Goal: Book appointment/travel/reservation

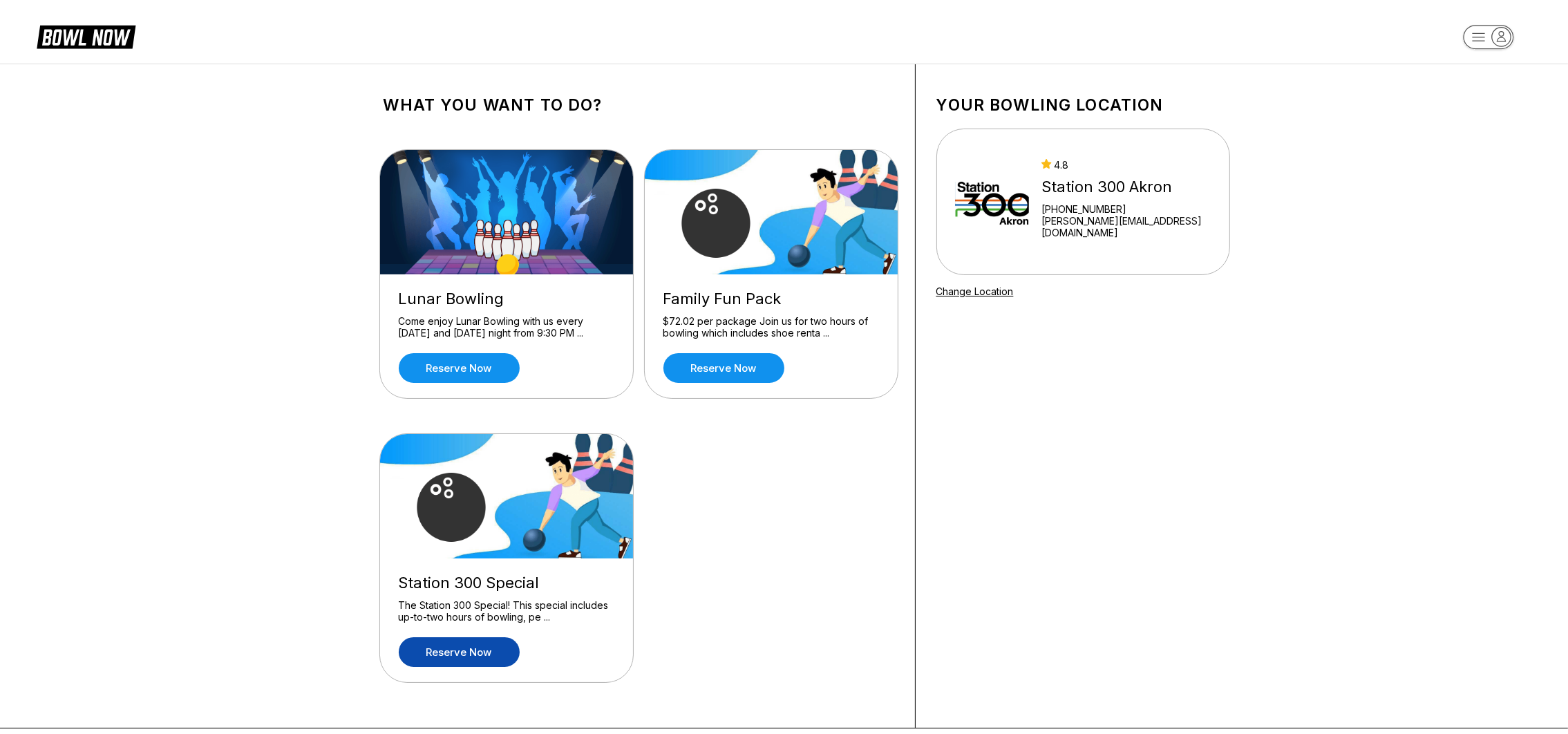
click at [451, 648] on link "Reserve now" at bounding box center [460, 653] width 121 height 30
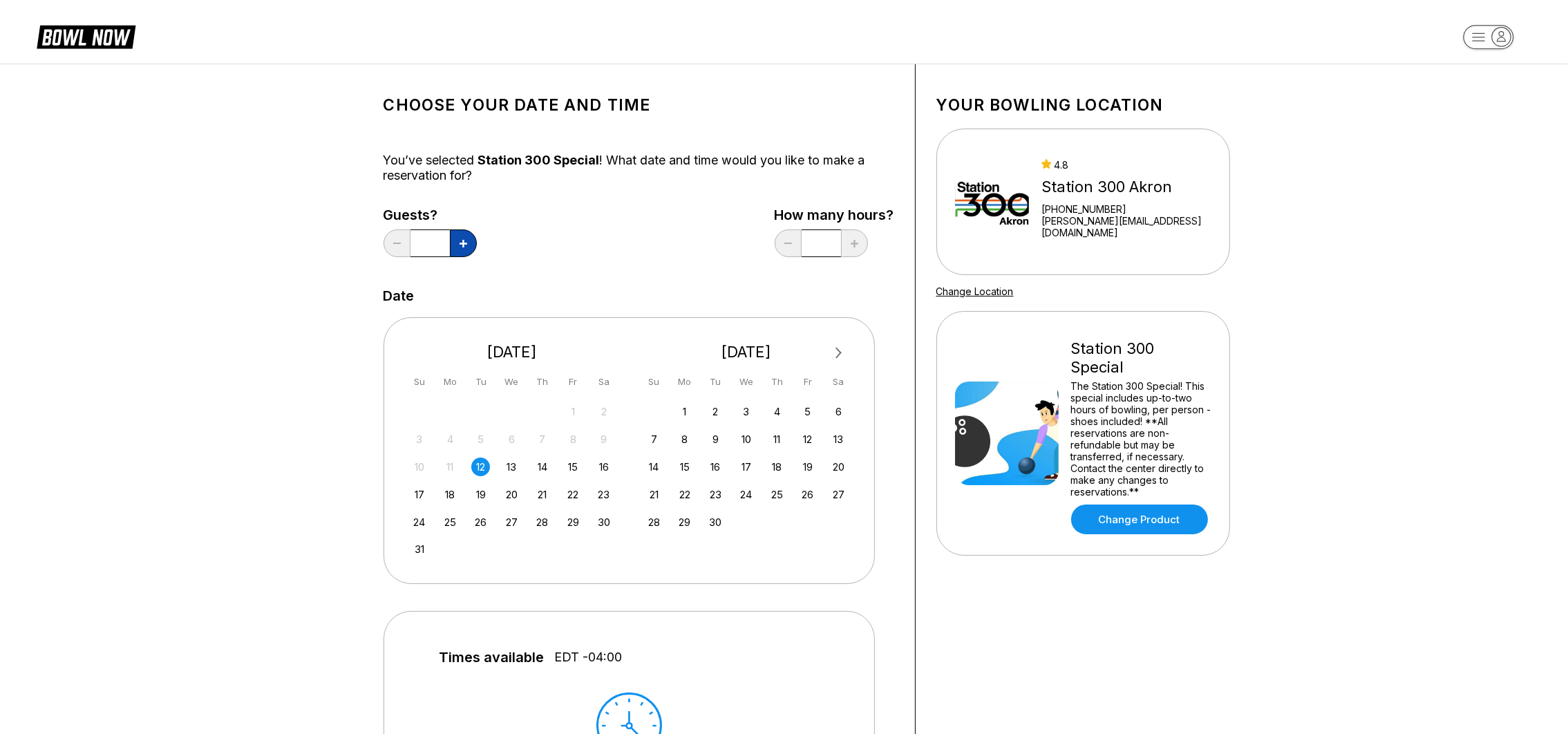
click at [463, 235] on button at bounding box center [463, 243] width 27 height 28
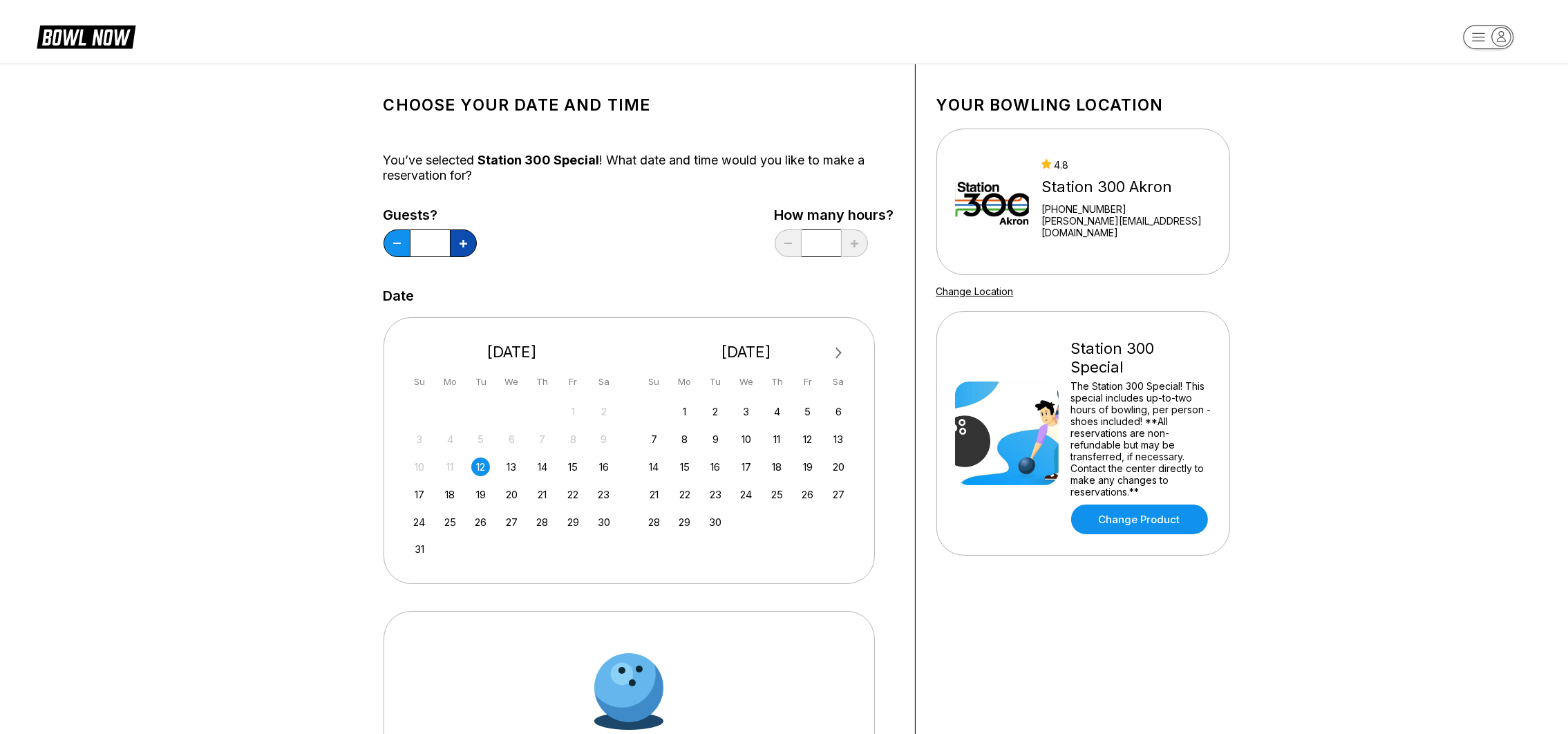
click at [463, 235] on button at bounding box center [463, 243] width 27 height 28
click at [443, 239] on input "*" at bounding box center [430, 243] width 40 height 28
click at [464, 240] on icon at bounding box center [464, 244] width 8 height 8
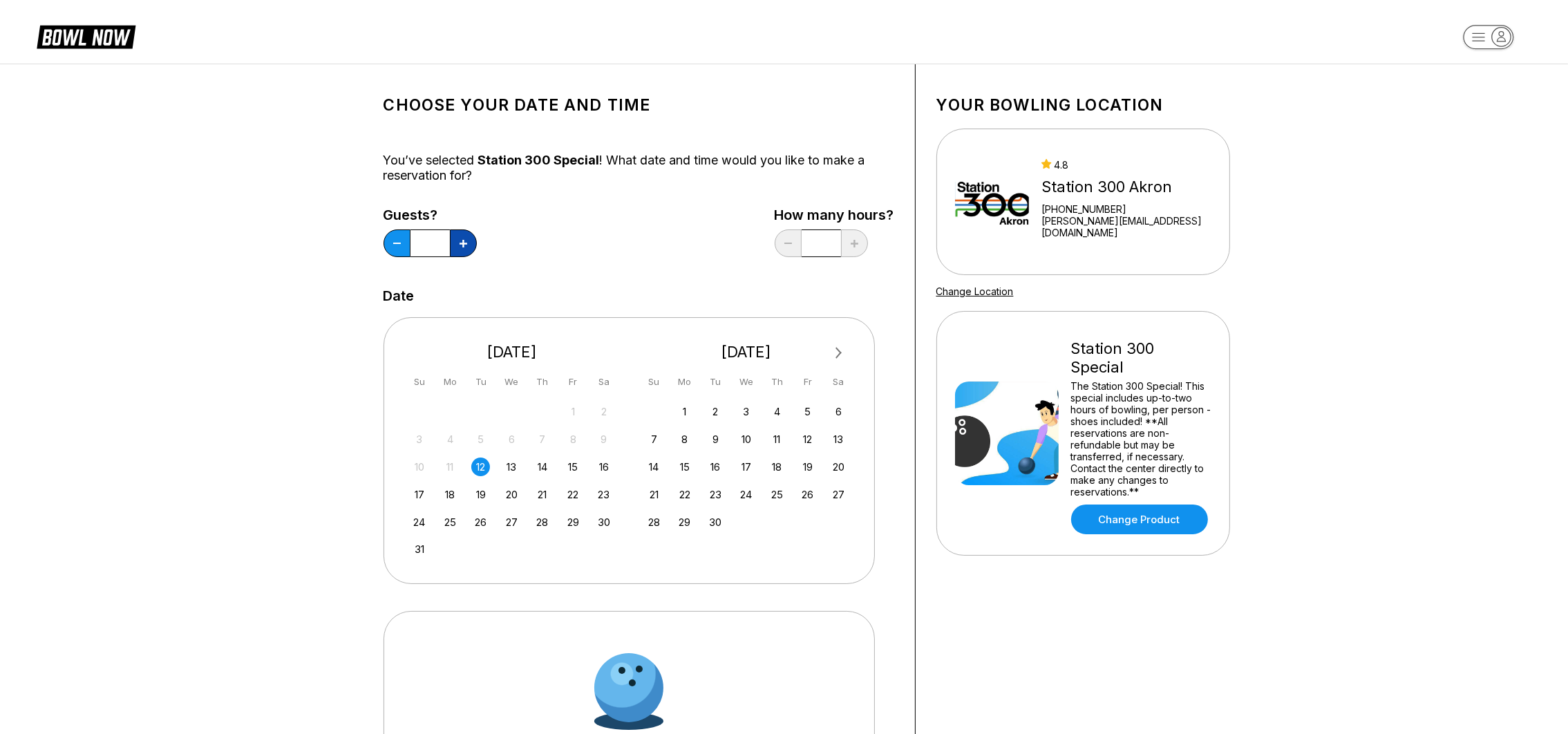
click at [464, 240] on icon at bounding box center [464, 244] width 8 height 8
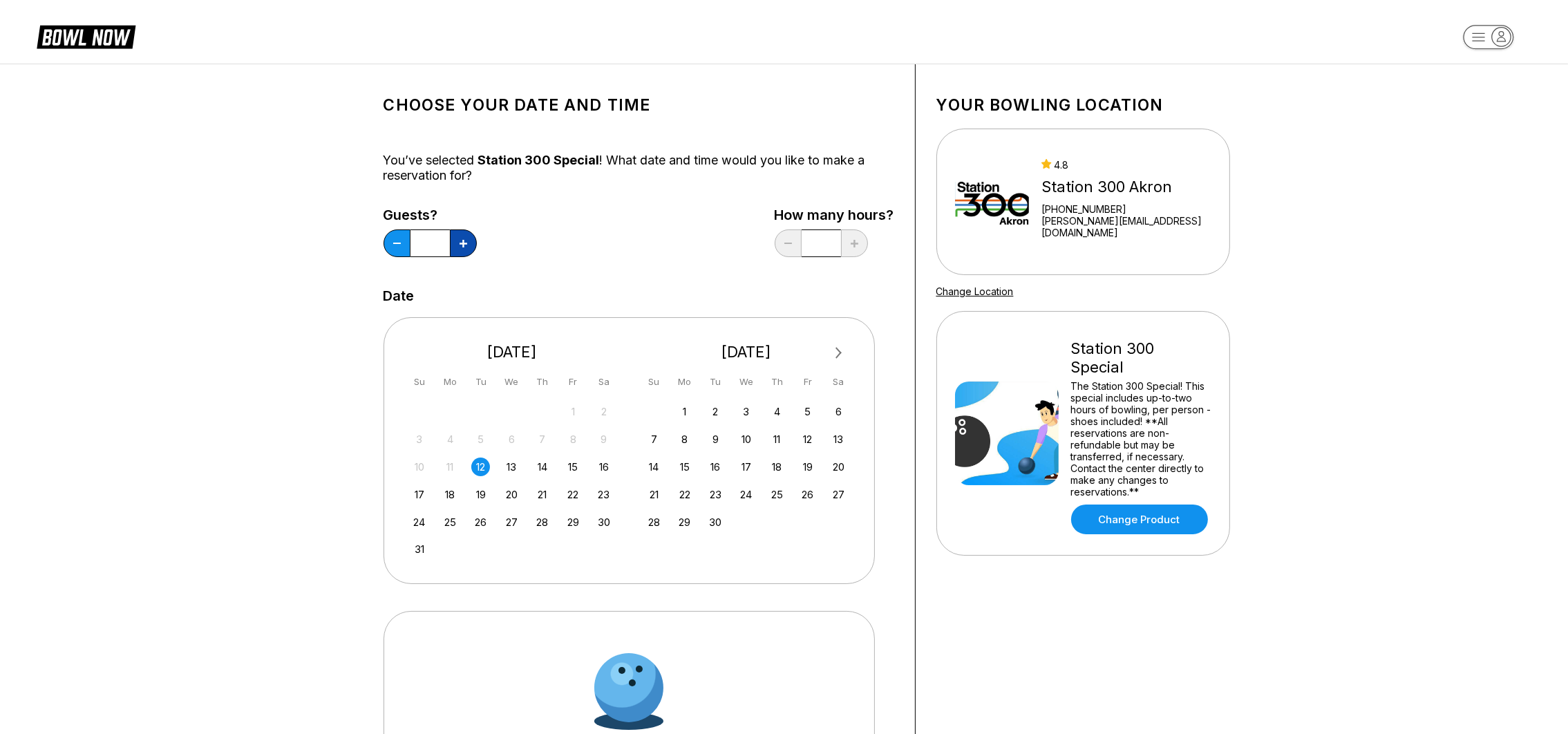
click at [464, 240] on icon at bounding box center [464, 244] width 8 height 8
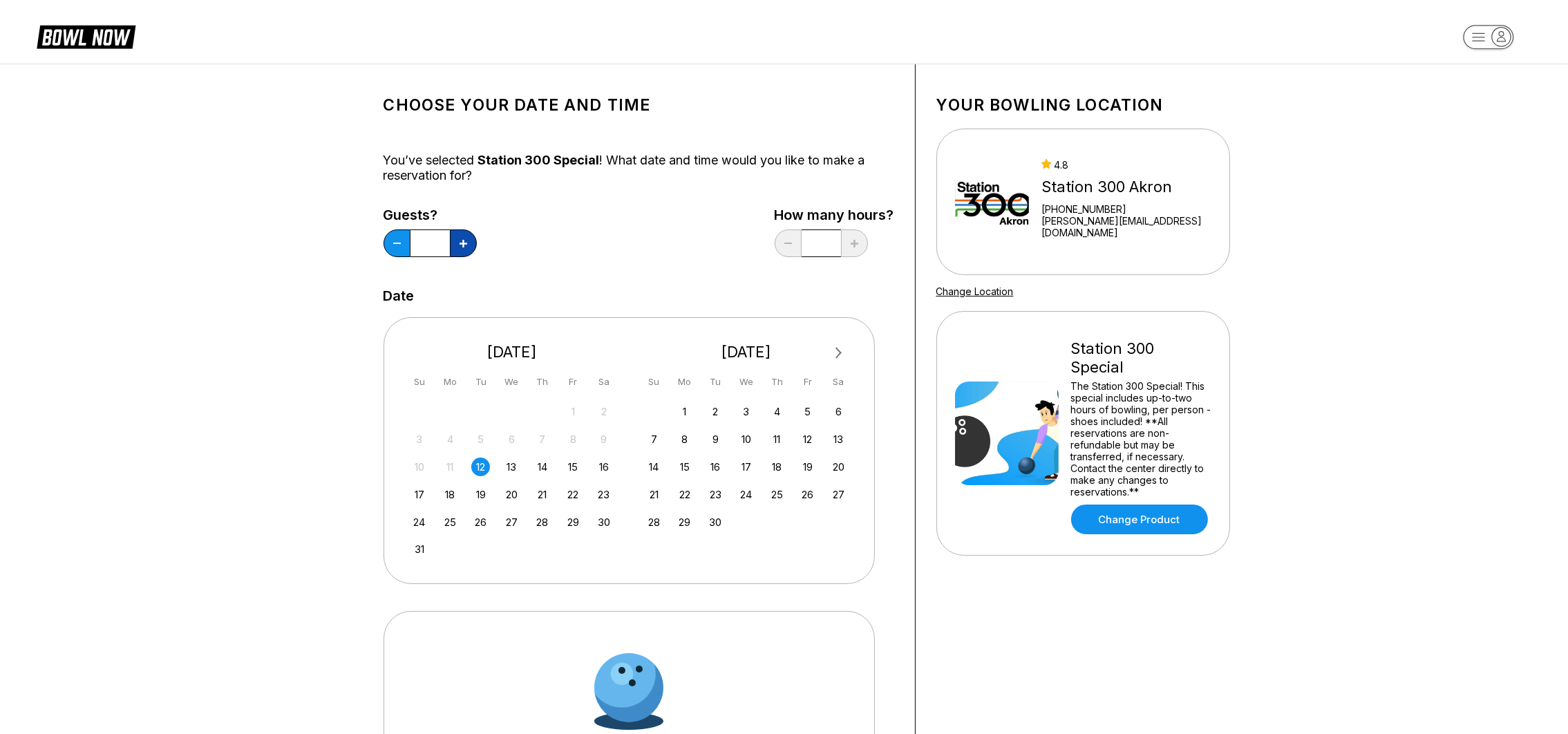
click at [464, 240] on icon at bounding box center [464, 244] width 8 height 8
type input "**"
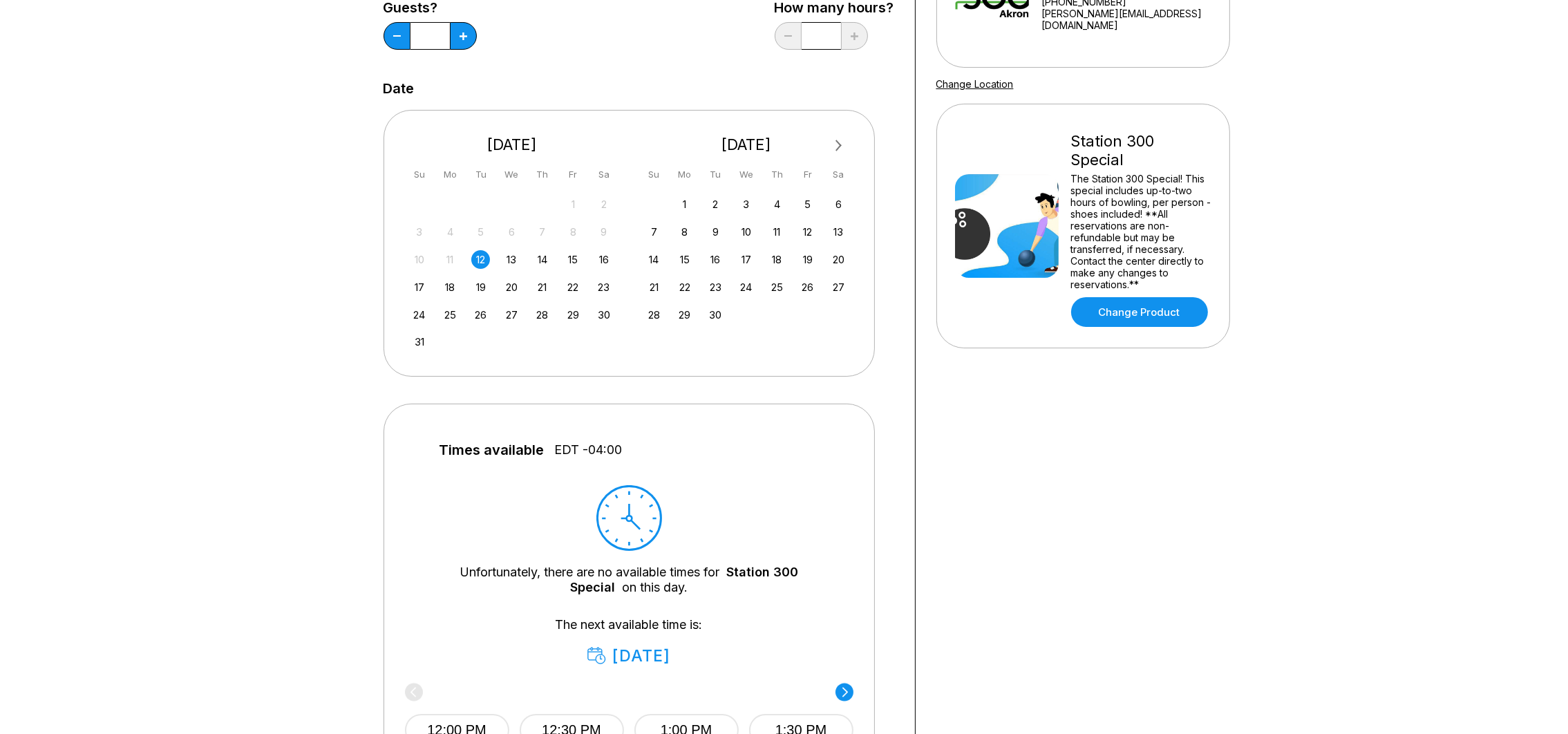
scroll to position [103, 0]
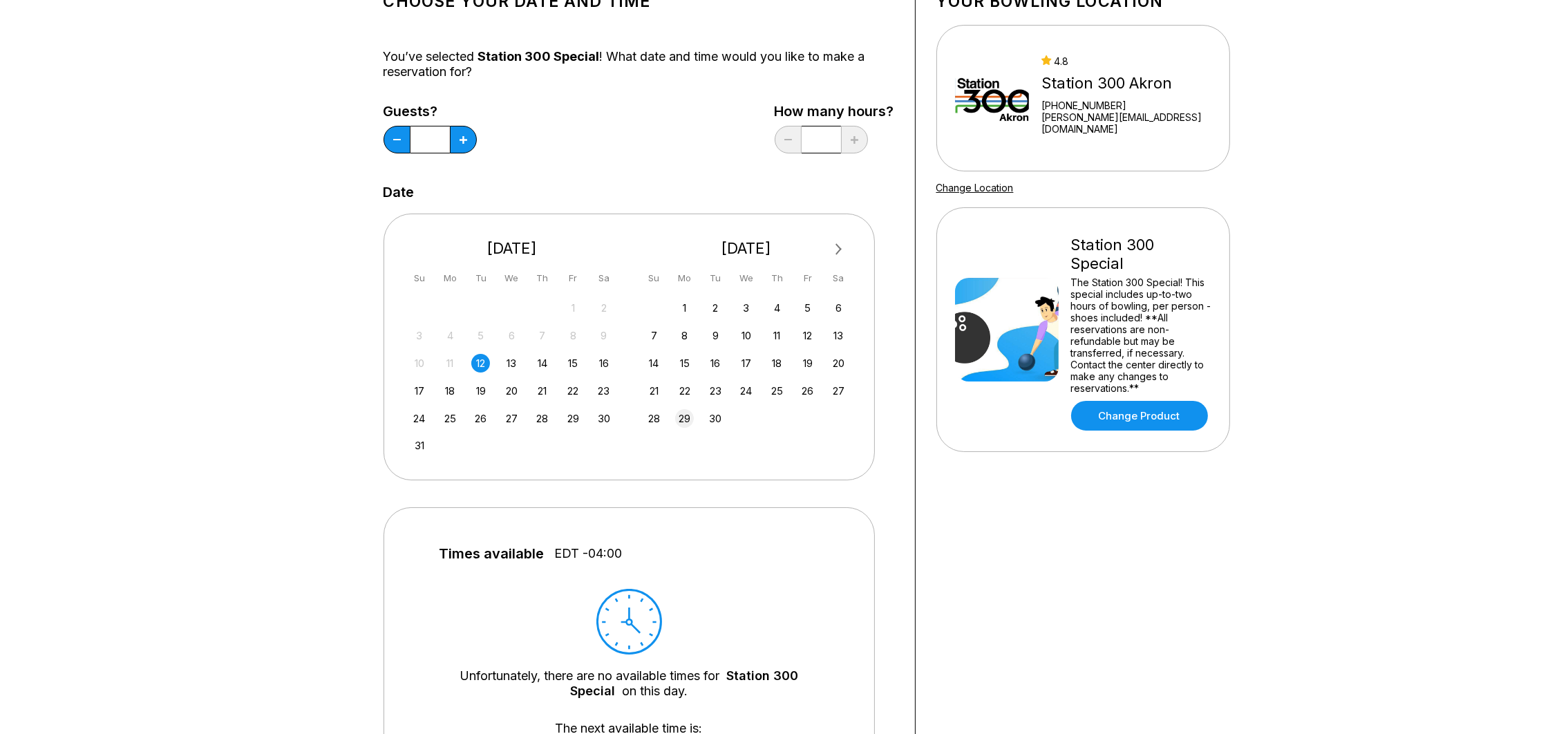
click at [682, 415] on div "29" at bounding box center [684, 418] width 19 height 19
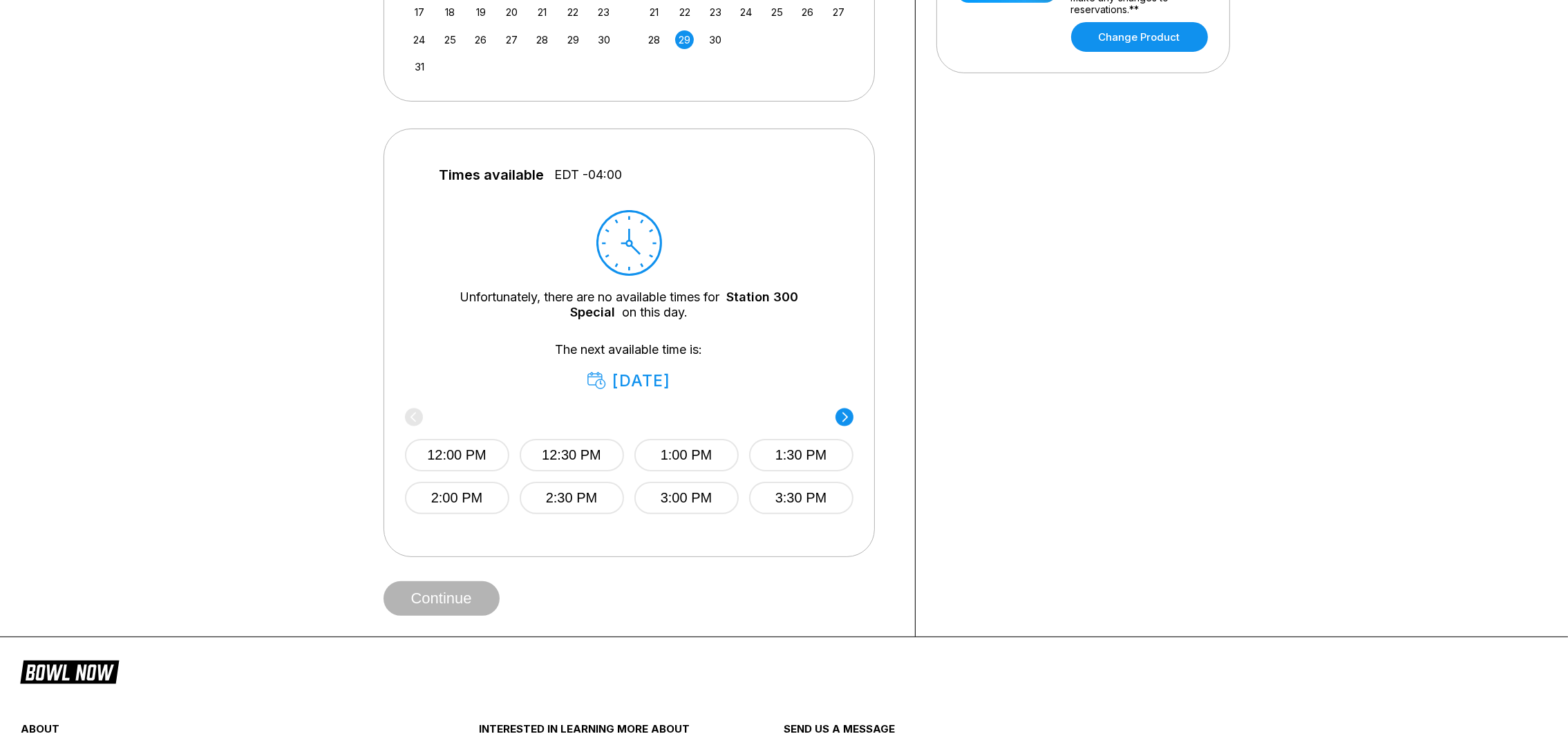
scroll to position [517, 0]
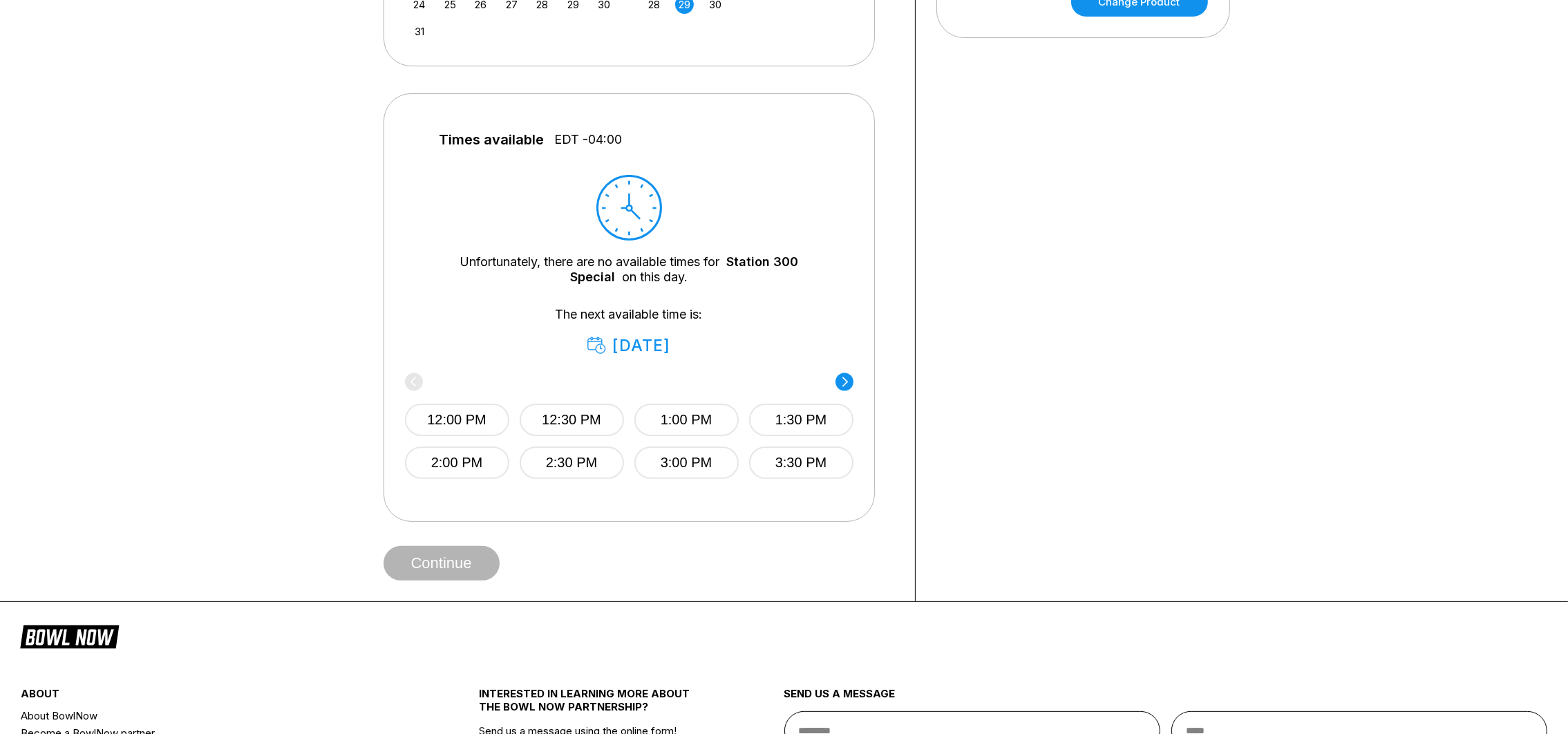
click at [843, 378] on circle at bounding box center [845, 381] width 18 height 18
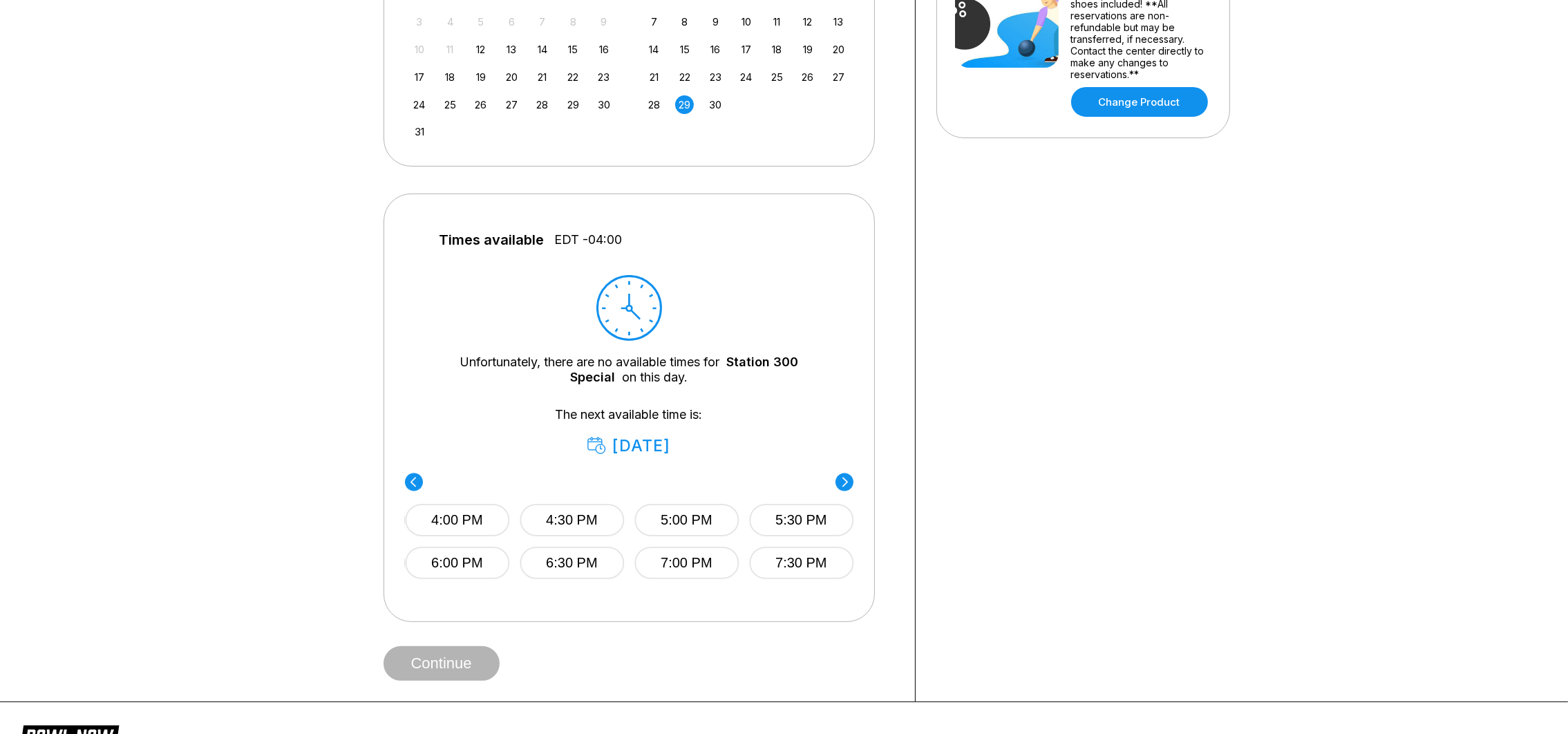
scroll to position [311, 0]
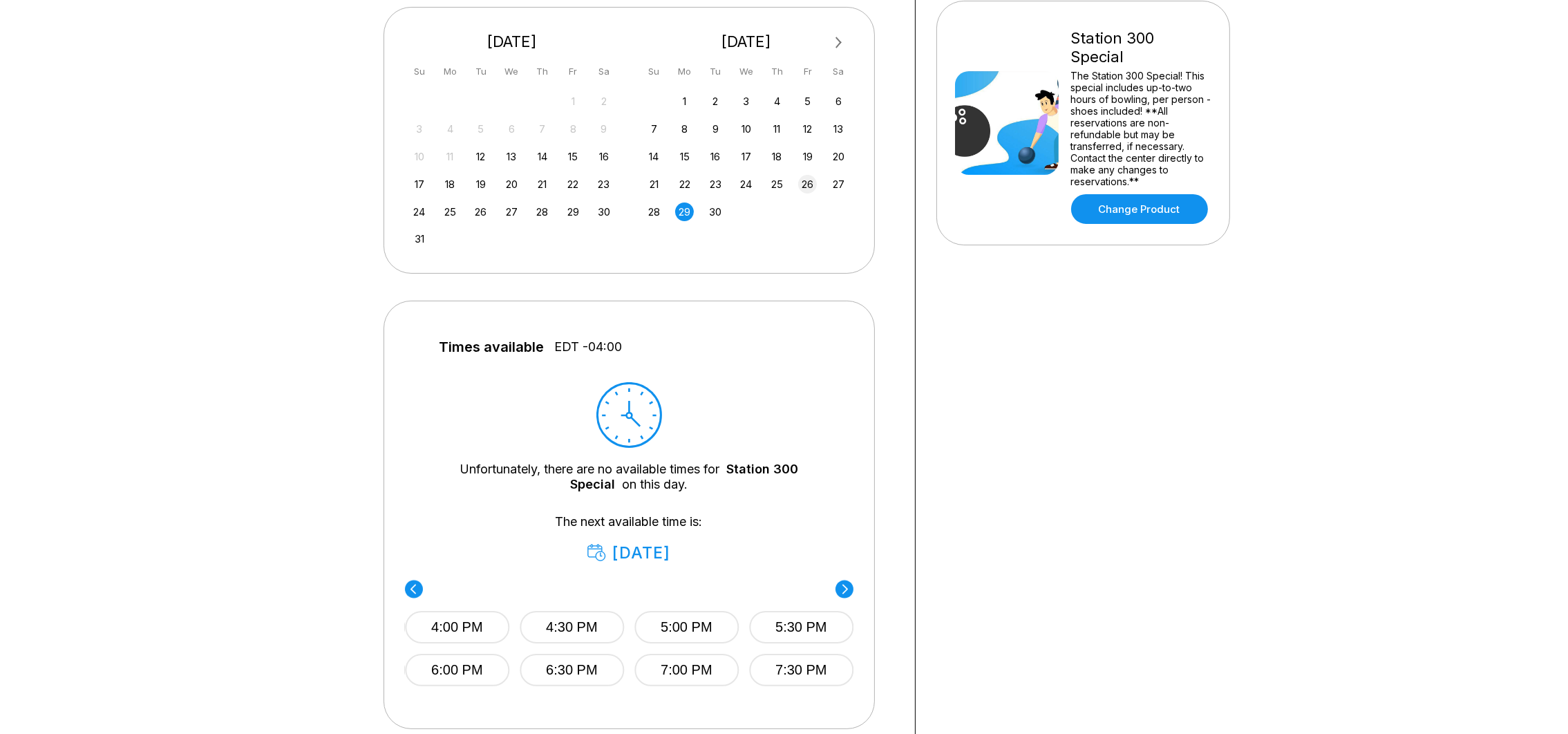
click at [802, 181] on div "26" at bounding box center [807, 184] width 19 height 19
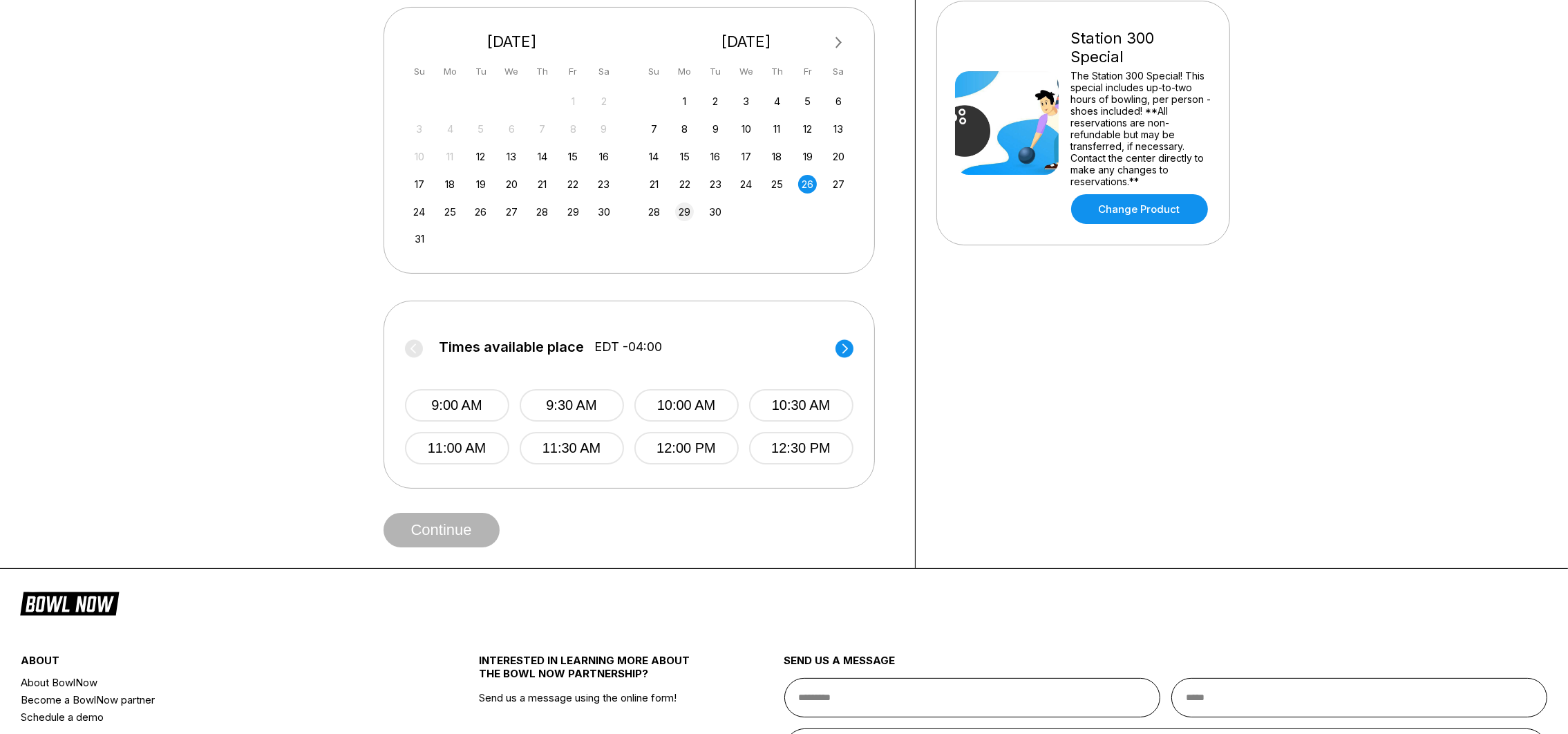
click at [687, 206] on div "29" at bounding box center [684, 212] width 19 height 19
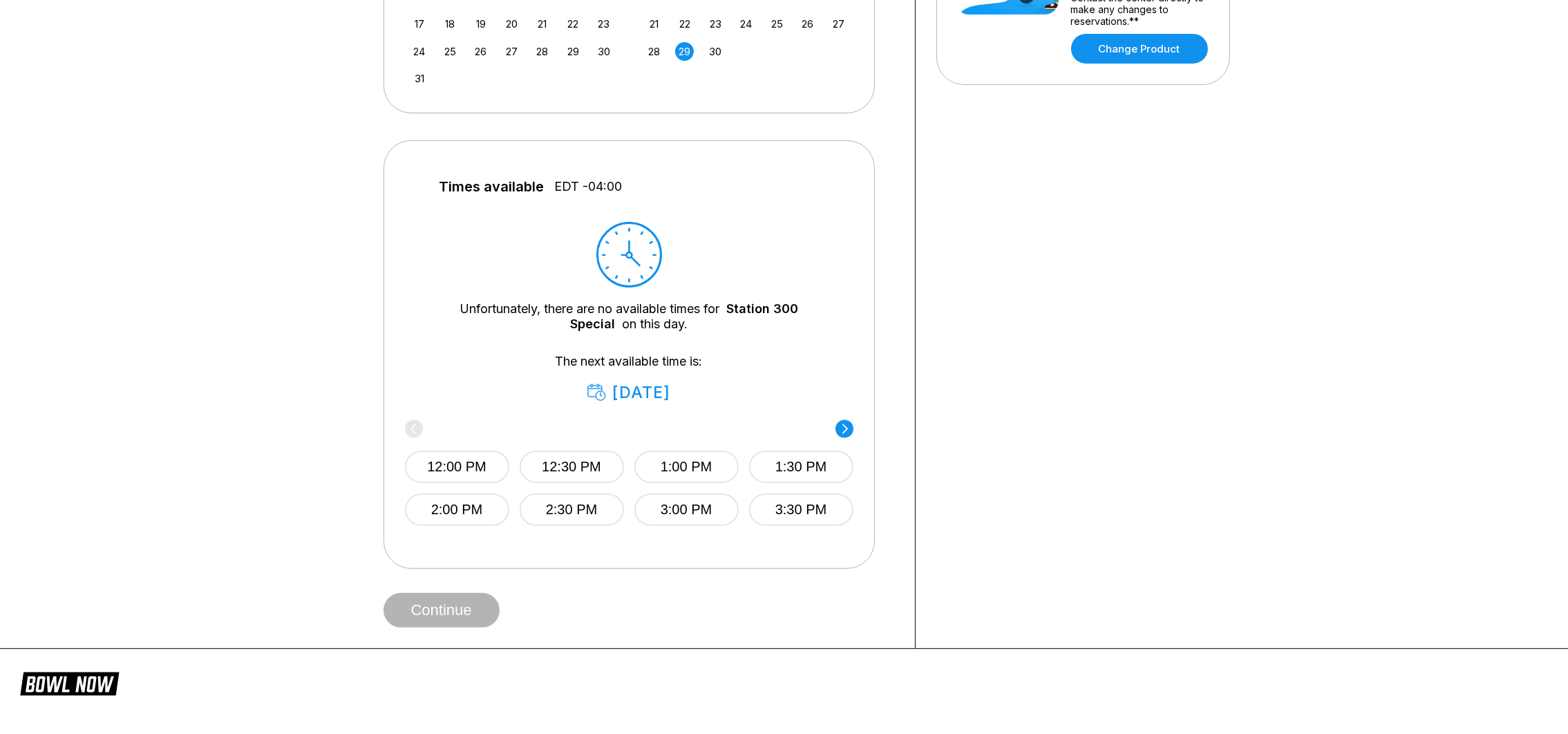
scroll to position [517, 0]
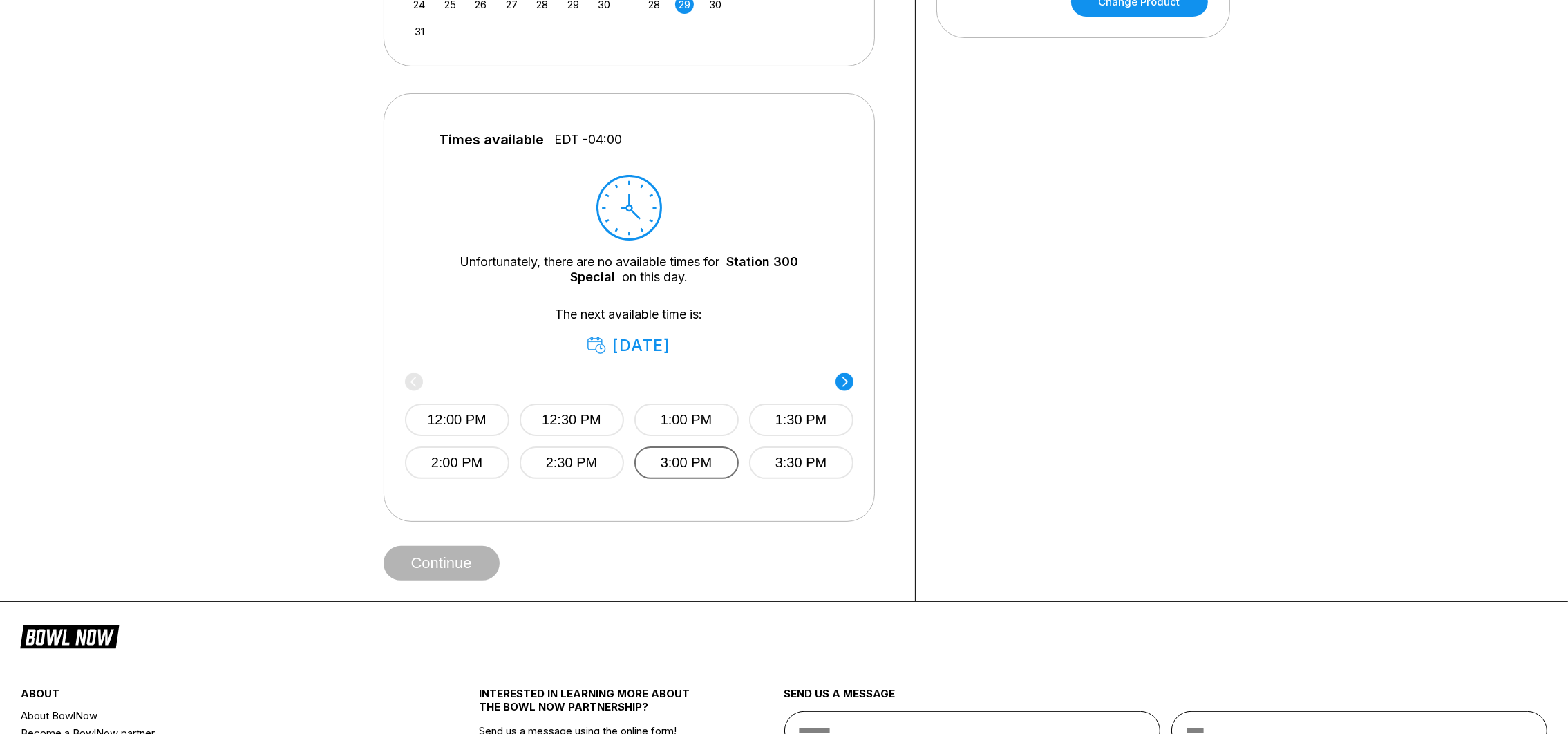
click at [712, 463] on button "3:00 PM" at bounding box center [686, 463] width 104 height 33
click at [438, 567] on button "Continue" at bounding box center [441, 563] width 116 height 35
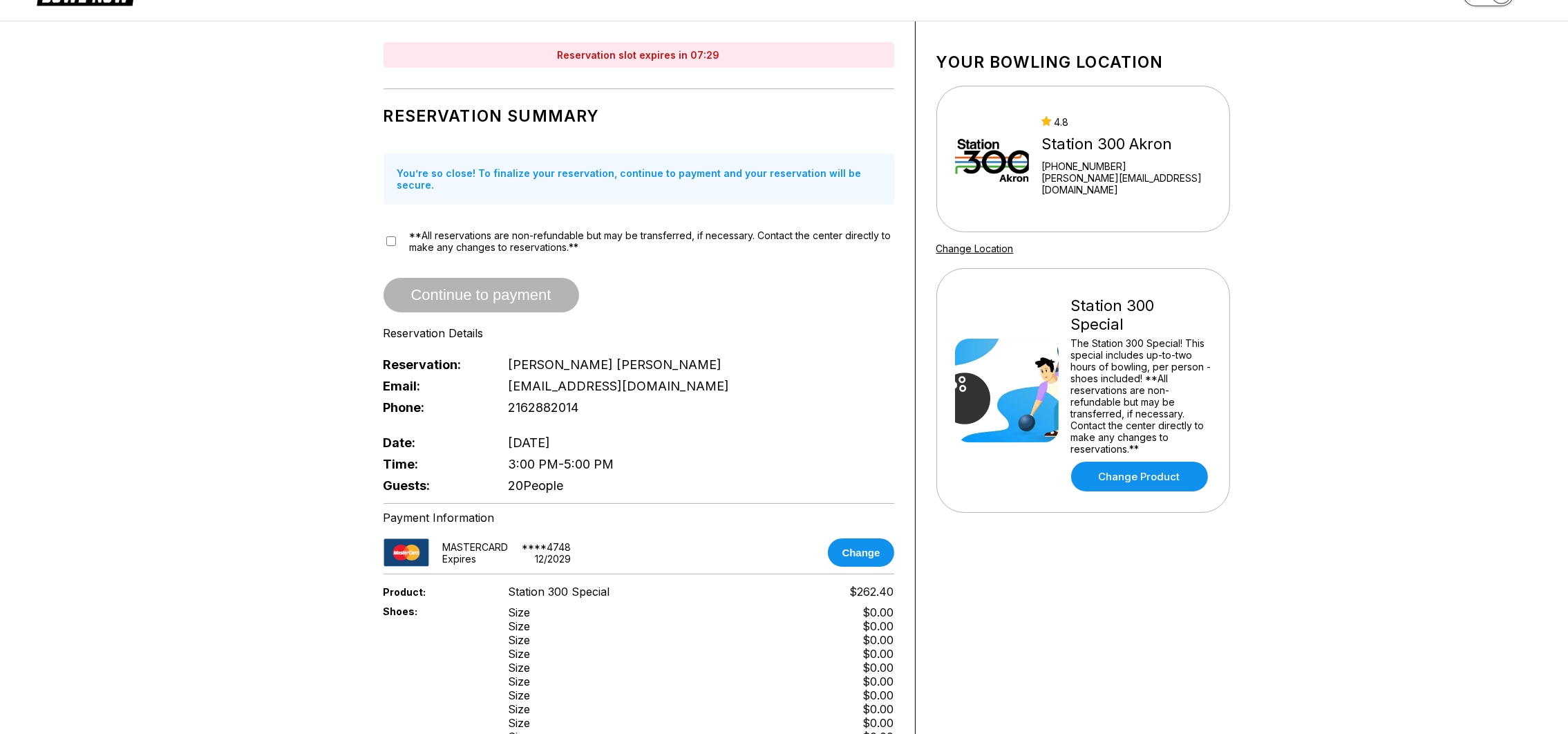
scroll to position [0, 0]
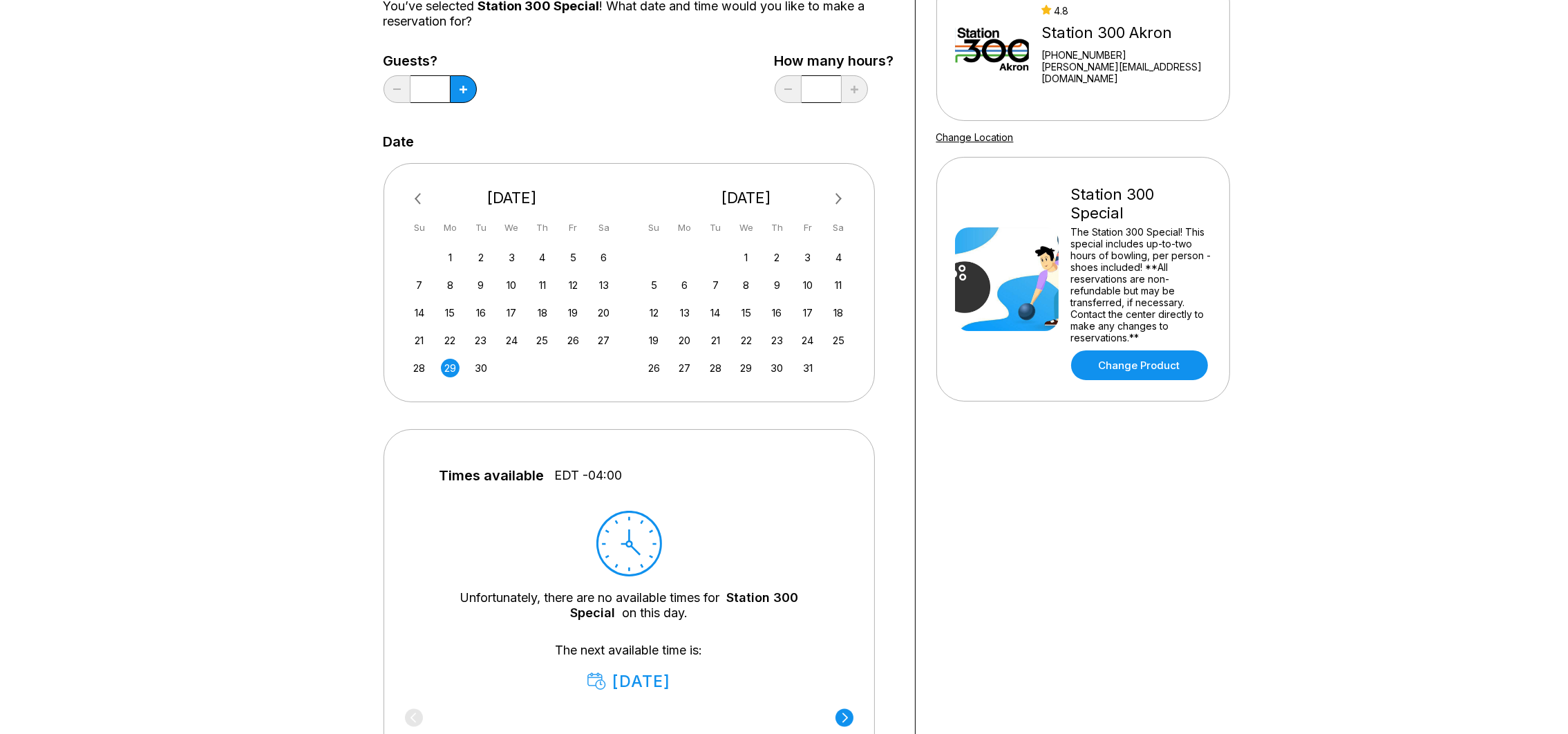
scroll to position [208, 0]
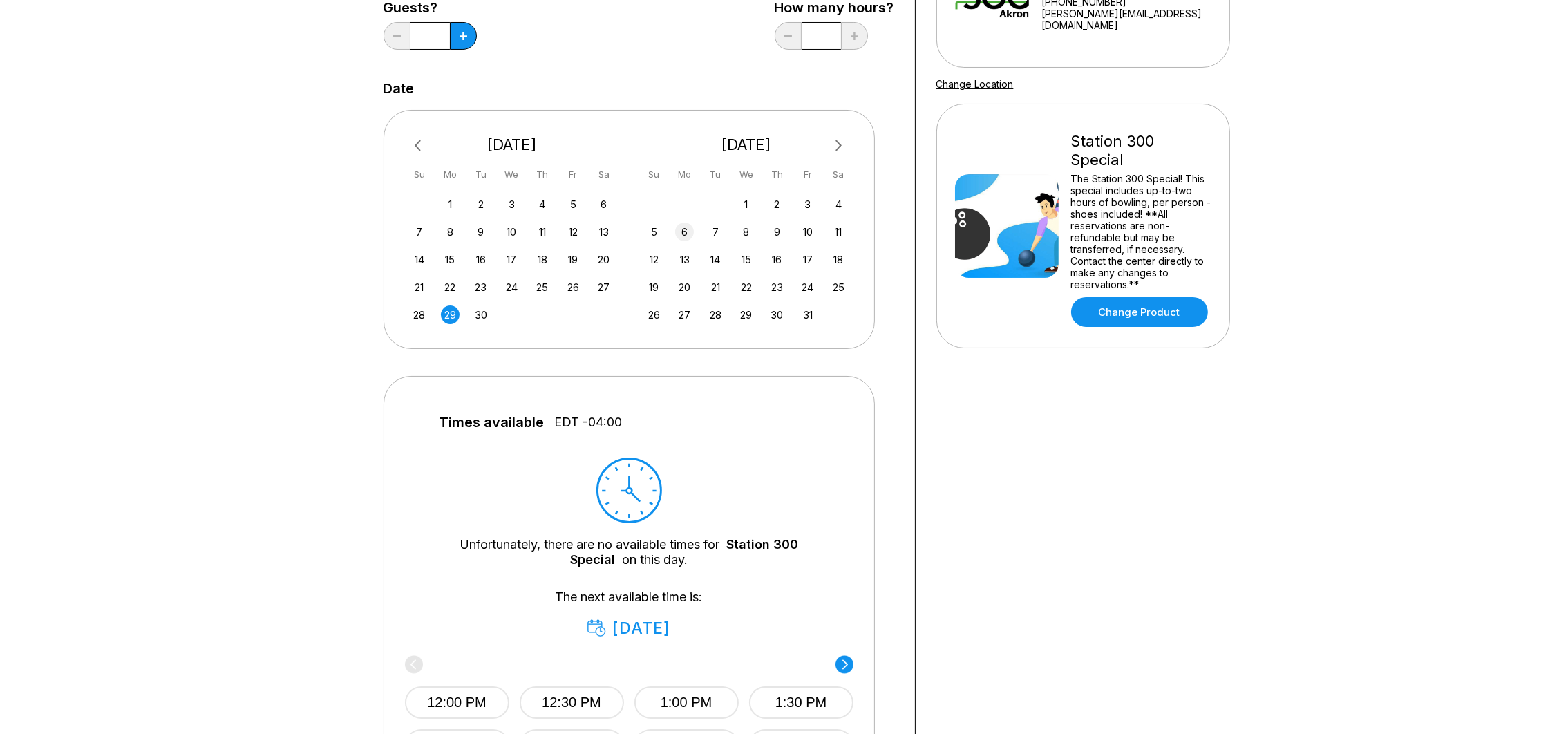
click at [685, 234] on div "6" at bounding box center [684, 231] width 19 height 19
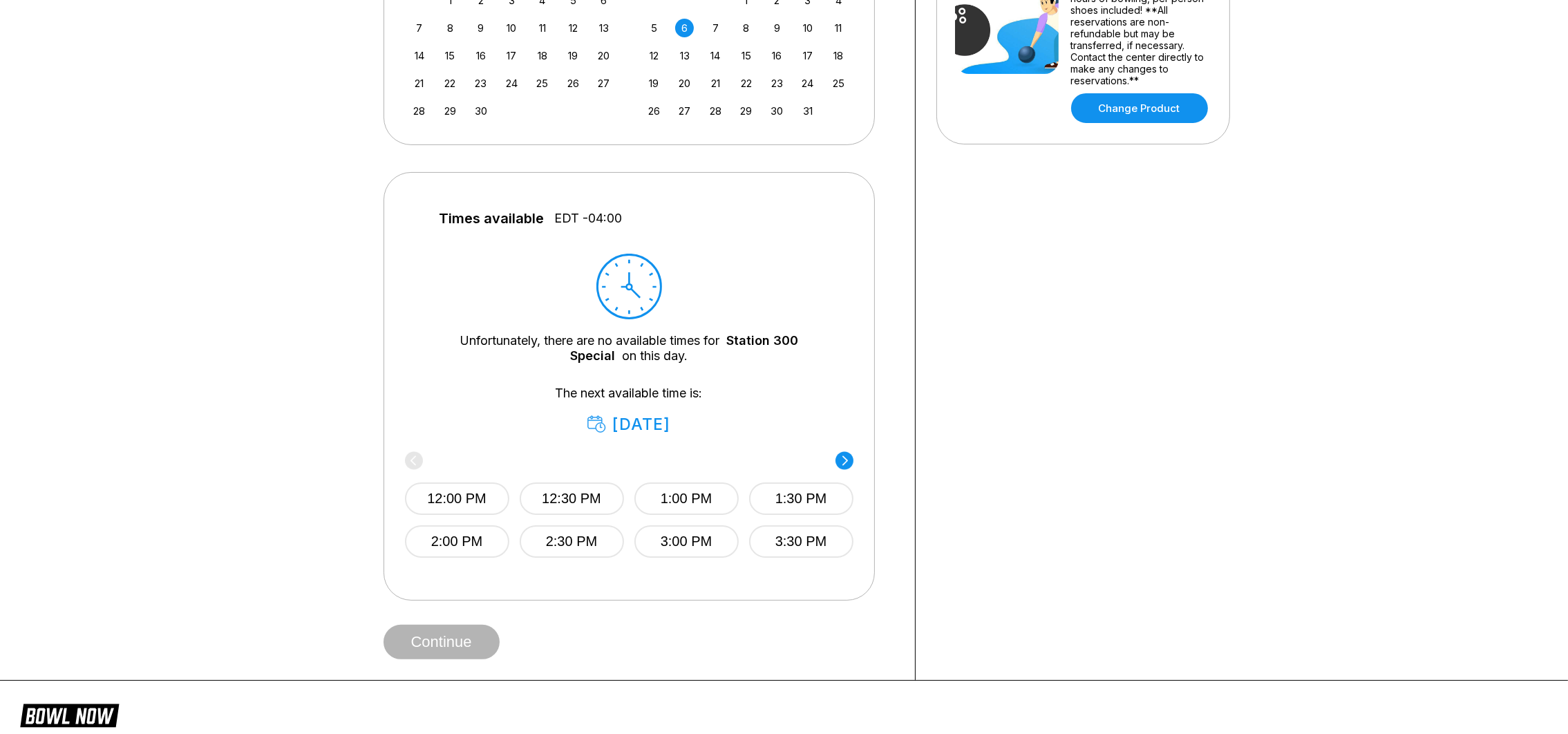
scroll to position [415, 0]
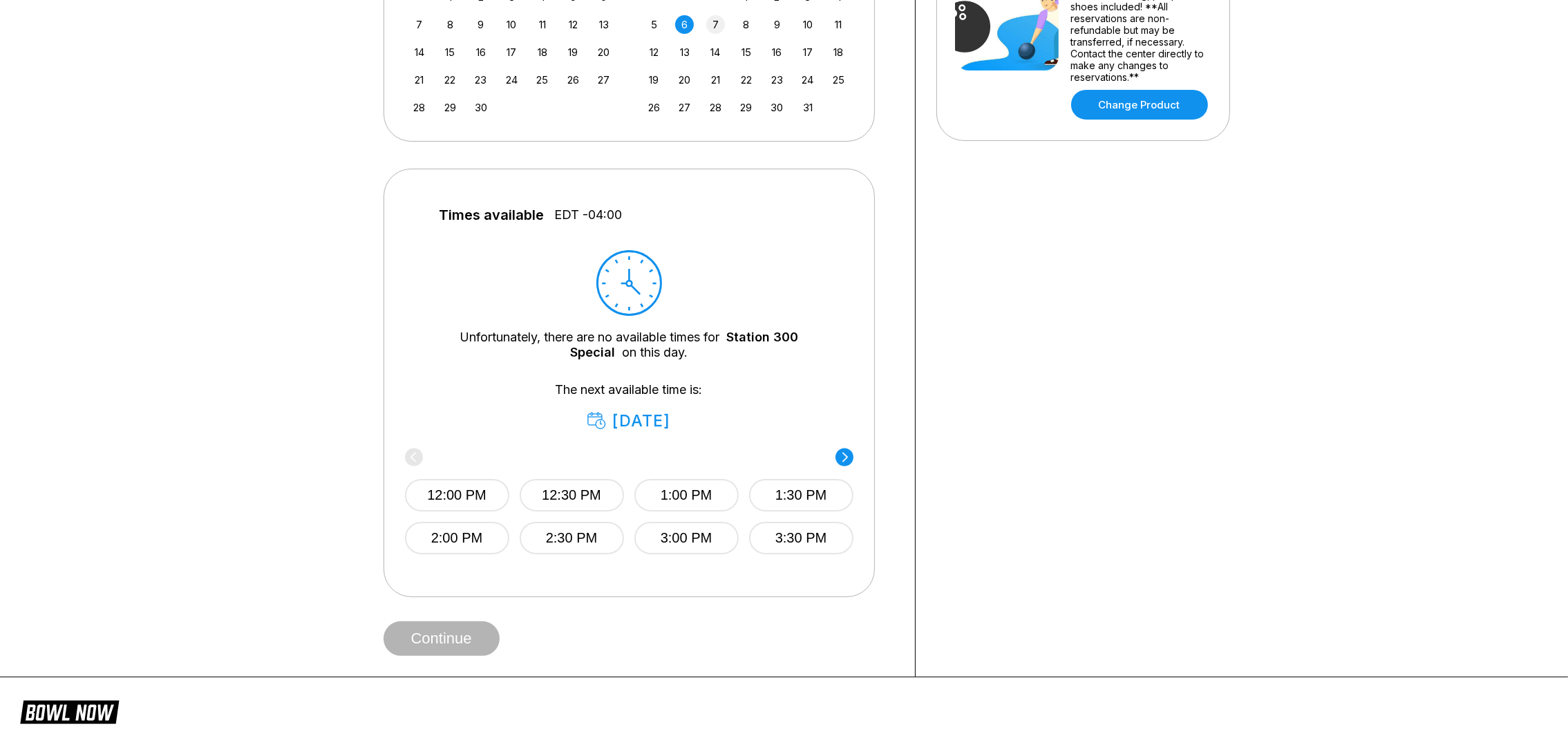
click at [711, 23] on div "7" at bounding box center [715, 24] width 19 height 19
click at [745, 24] on div "8" at bounding box center [746, 24] width 19 height 19
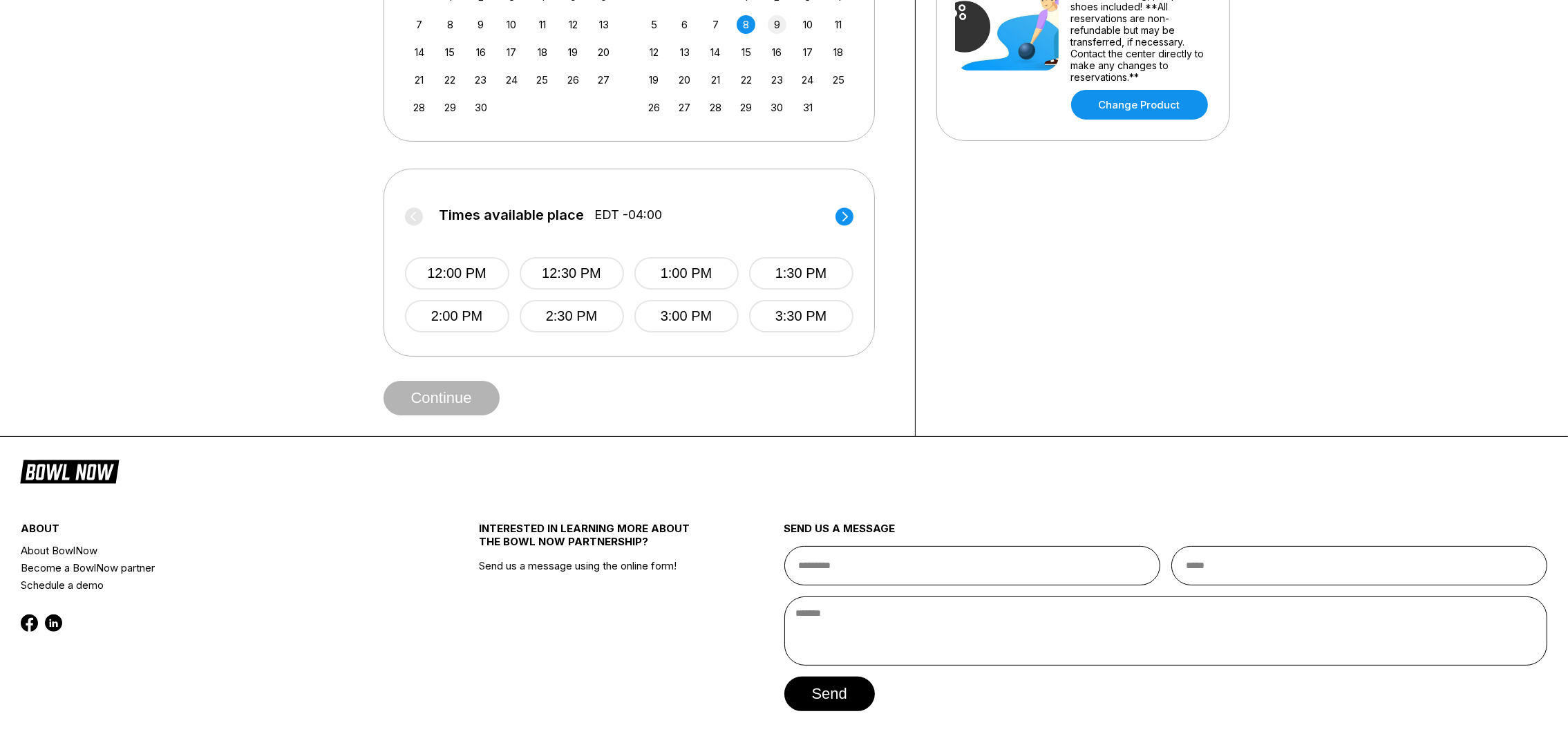
click at [779, 24] on div "9" at bounding box center [777, 24] width 19 height 19
click at [804, 23] on div "10" at bounding box center [807, 24] width 19 height 19
click at [836, 23] on div "11" at bounding box center [838, 24] width 19 height 19
click at [843, 215] on circle at bounding box center [845, 217] width 18 height 18
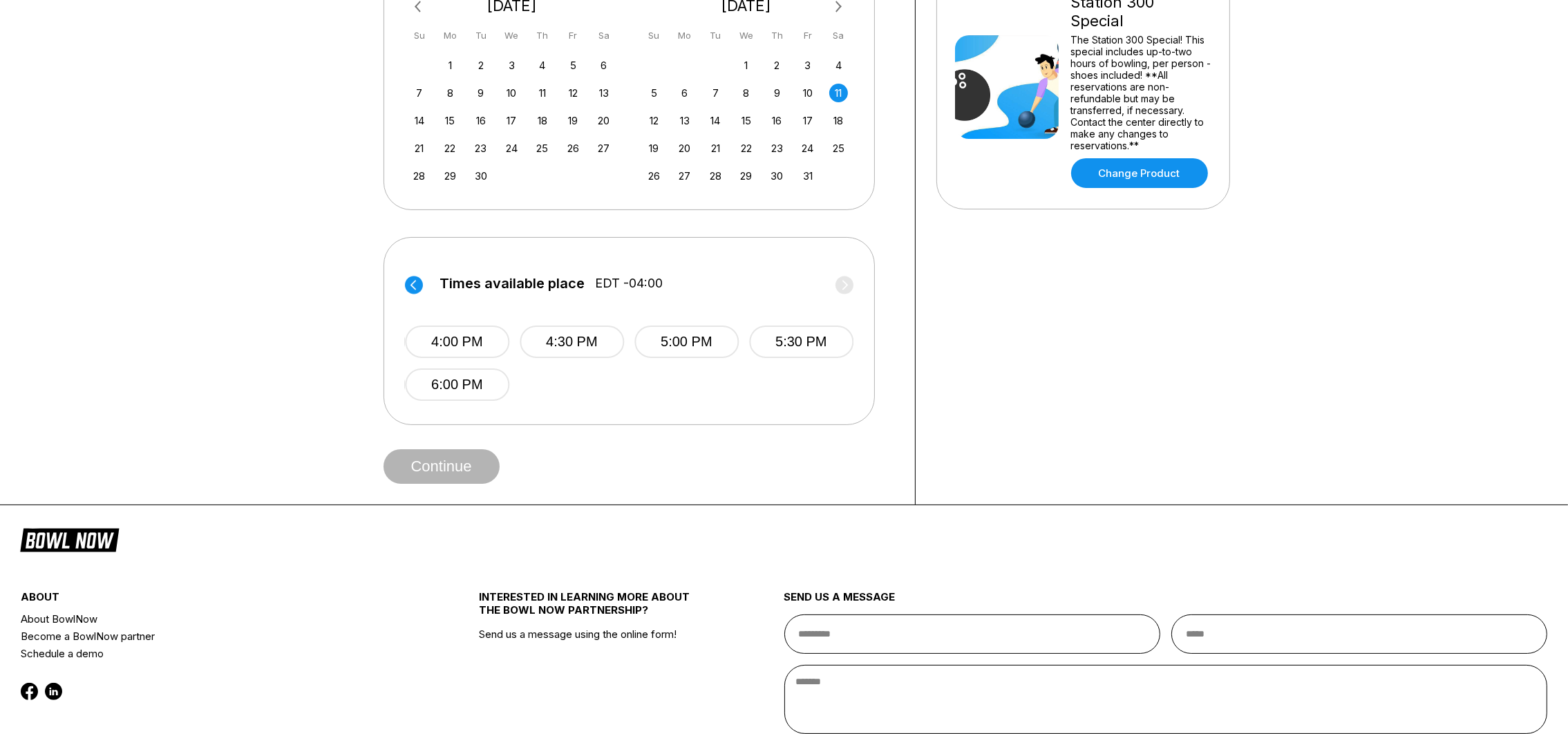
scroll to position [311, 0]
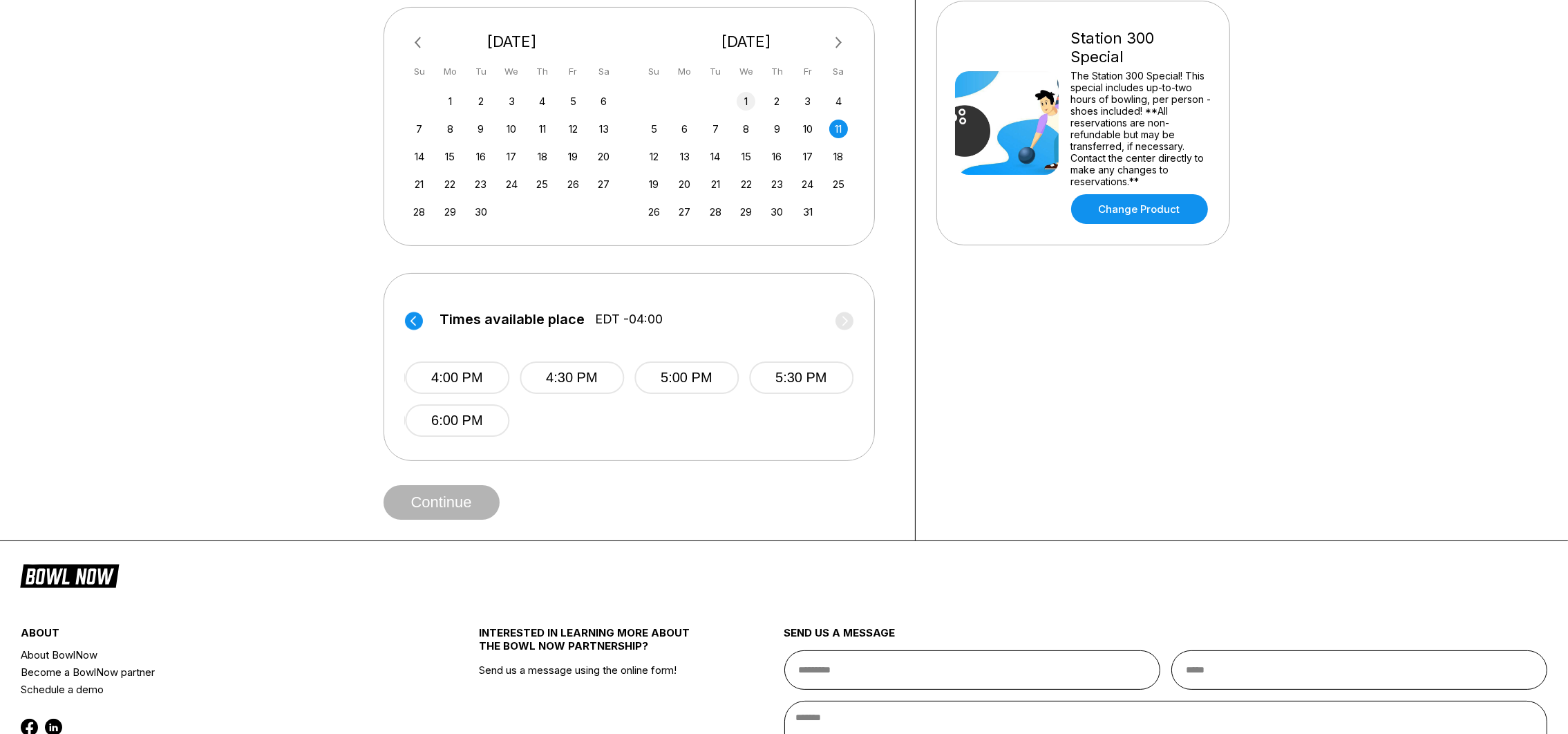
click at [747, 103] on div "1" at bounding box center [746, 101] width 19 height 19
click at [841, 318] on circle at bounding box center [845, 321] width 18 height 18
click at [672, 420] on button "7:00 PM" at bounding box center [686, 420] width 104 height 33
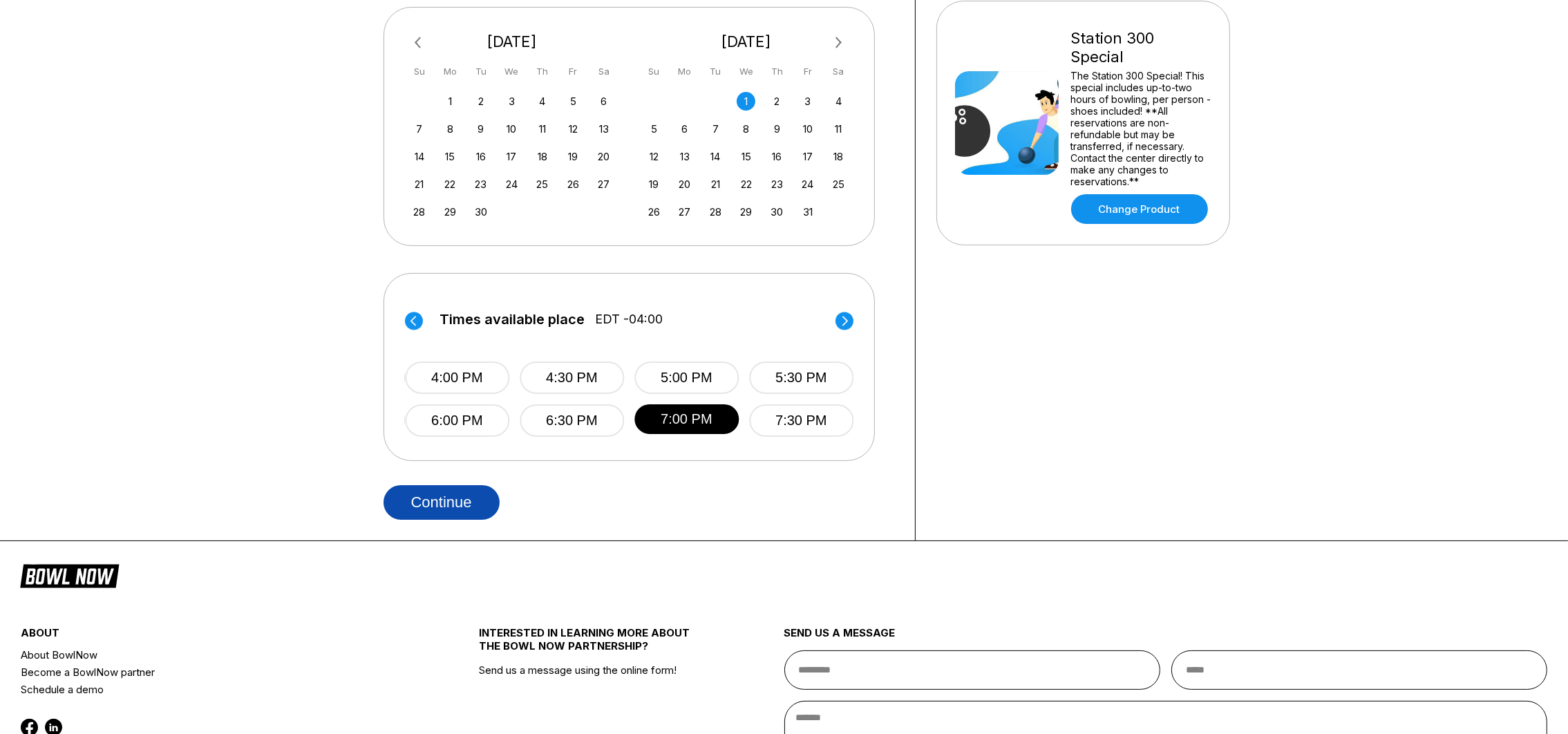
click at [463, 497] on button "Continue" at bounding box center [441, 503] width 116 height 35
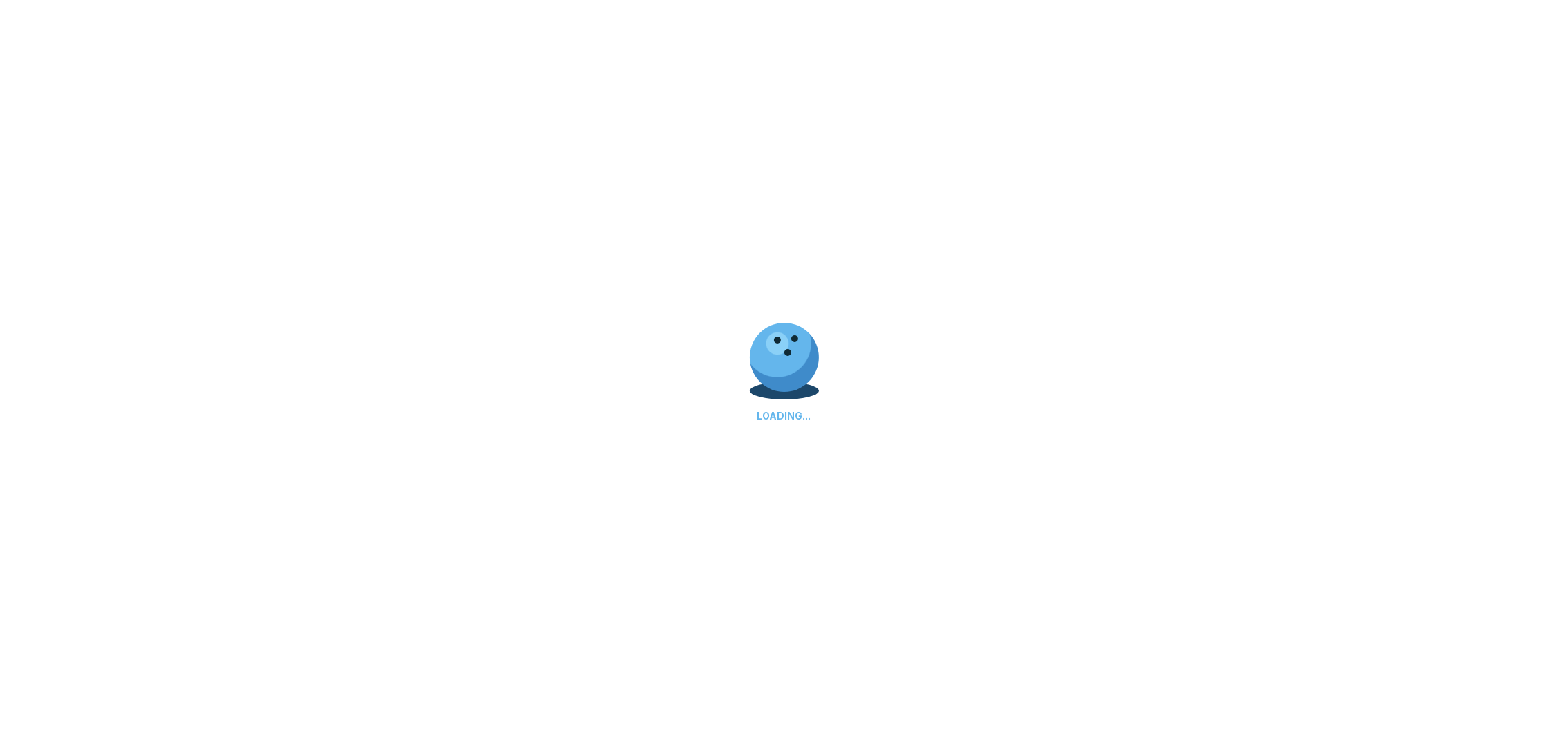
scroll to position [0, 0]
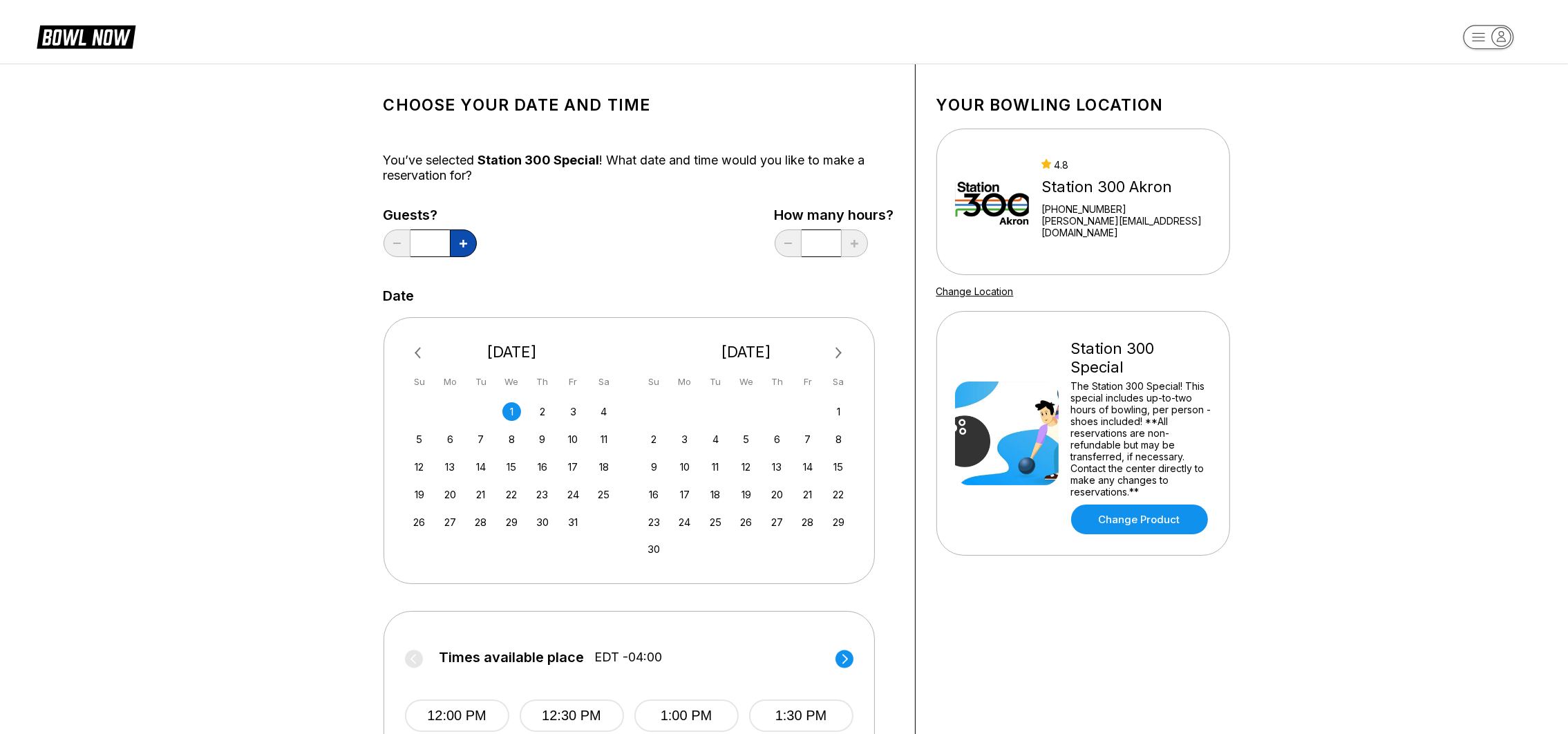
click at [452, 237] on button at bounding box center [463, 243] width 27 height 28
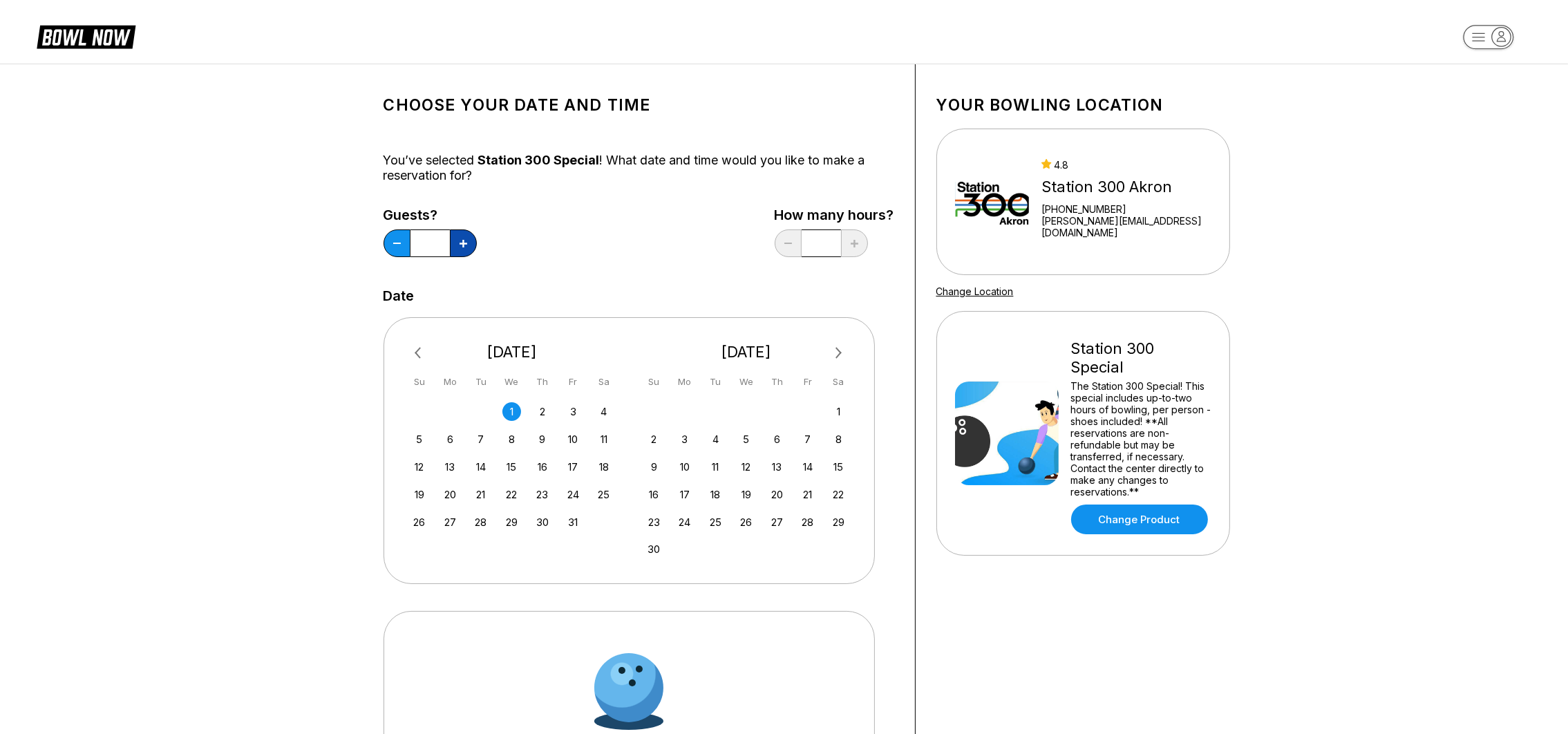
click at [452, 237] on button at bounding box center [463, 243] width 27 height 28
click at [435, 244] on input "*" at bounding box center [430, 243] width 40 height 28
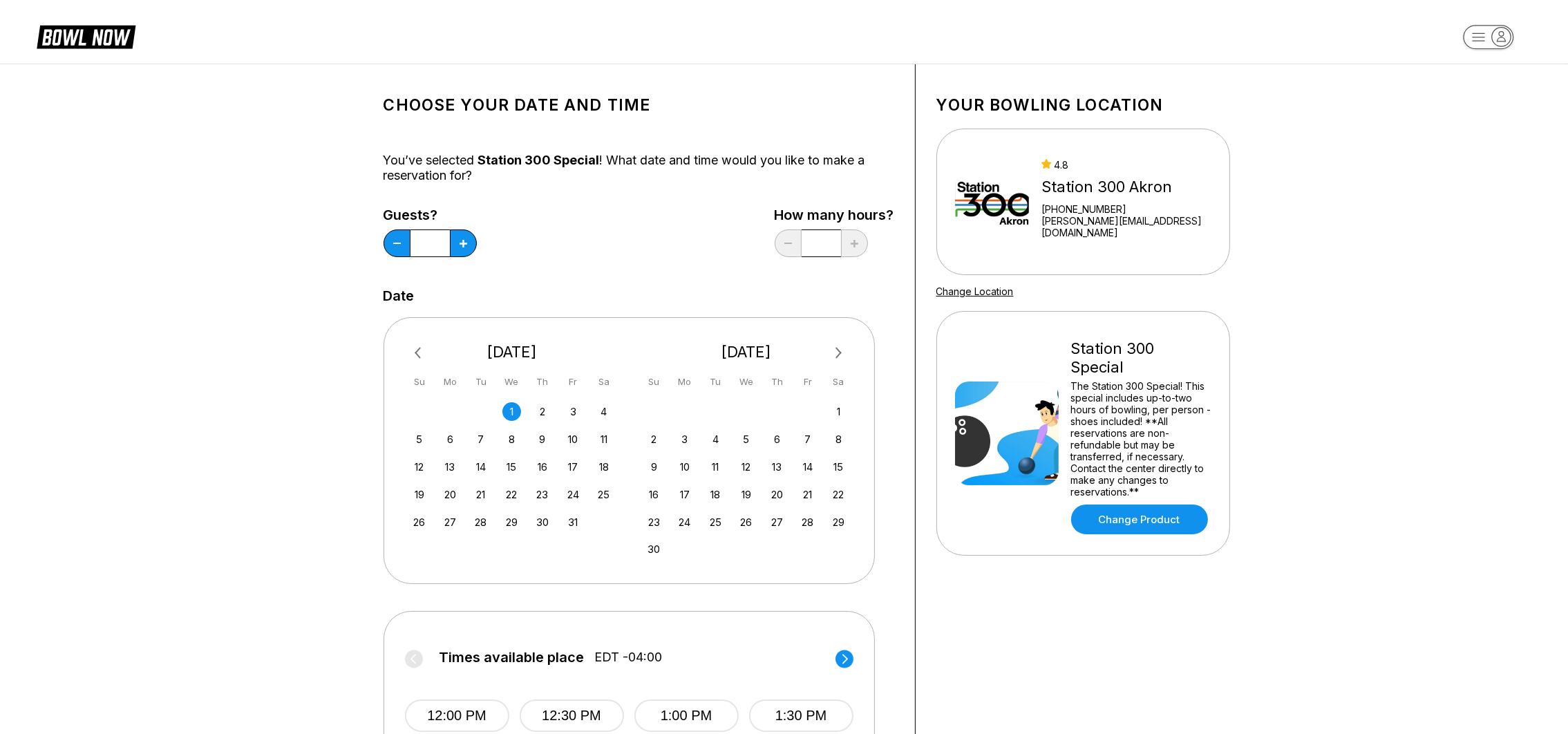
click at [479, 251] on div "Guests? * How many hours? *" at bounding box center [639, 235] width 510 height 57
click at [467, 242] on button at bounding box center [463, 243] width 27 height 28
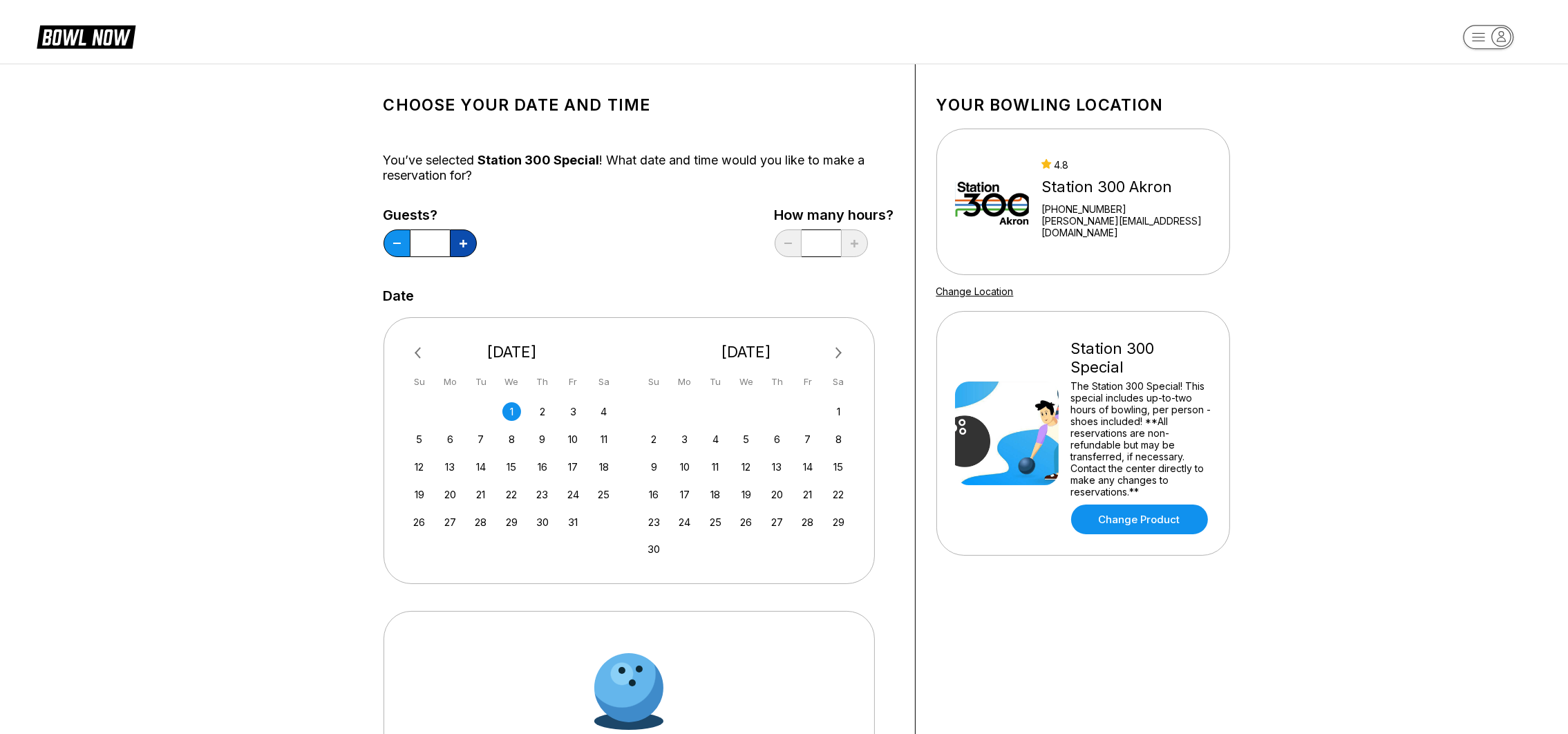
click at [467, 242] on button at bounding box center [463, 243] width 27 height 28
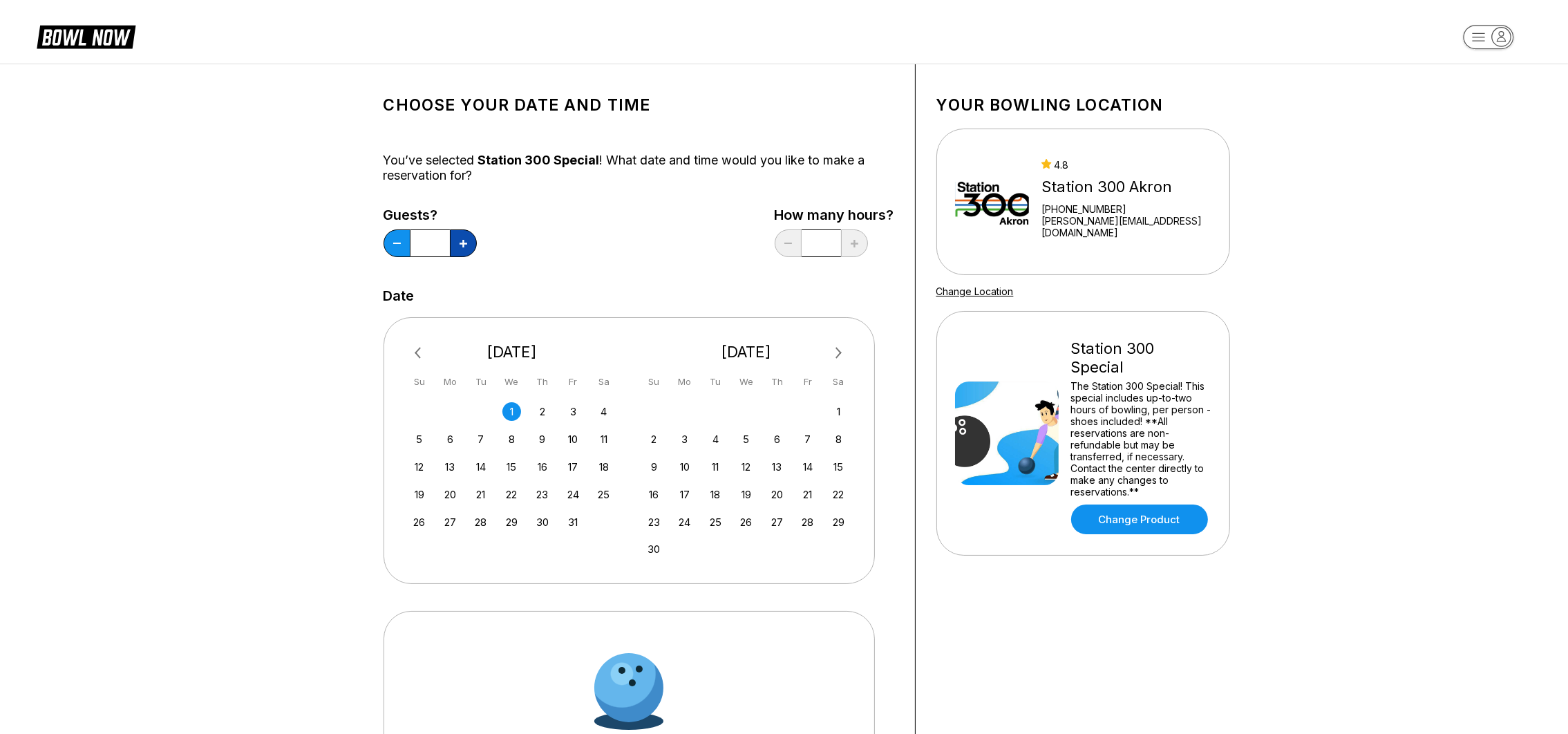
click at [467, 242] on button at bounding box center [463, 243] width 27 height 28
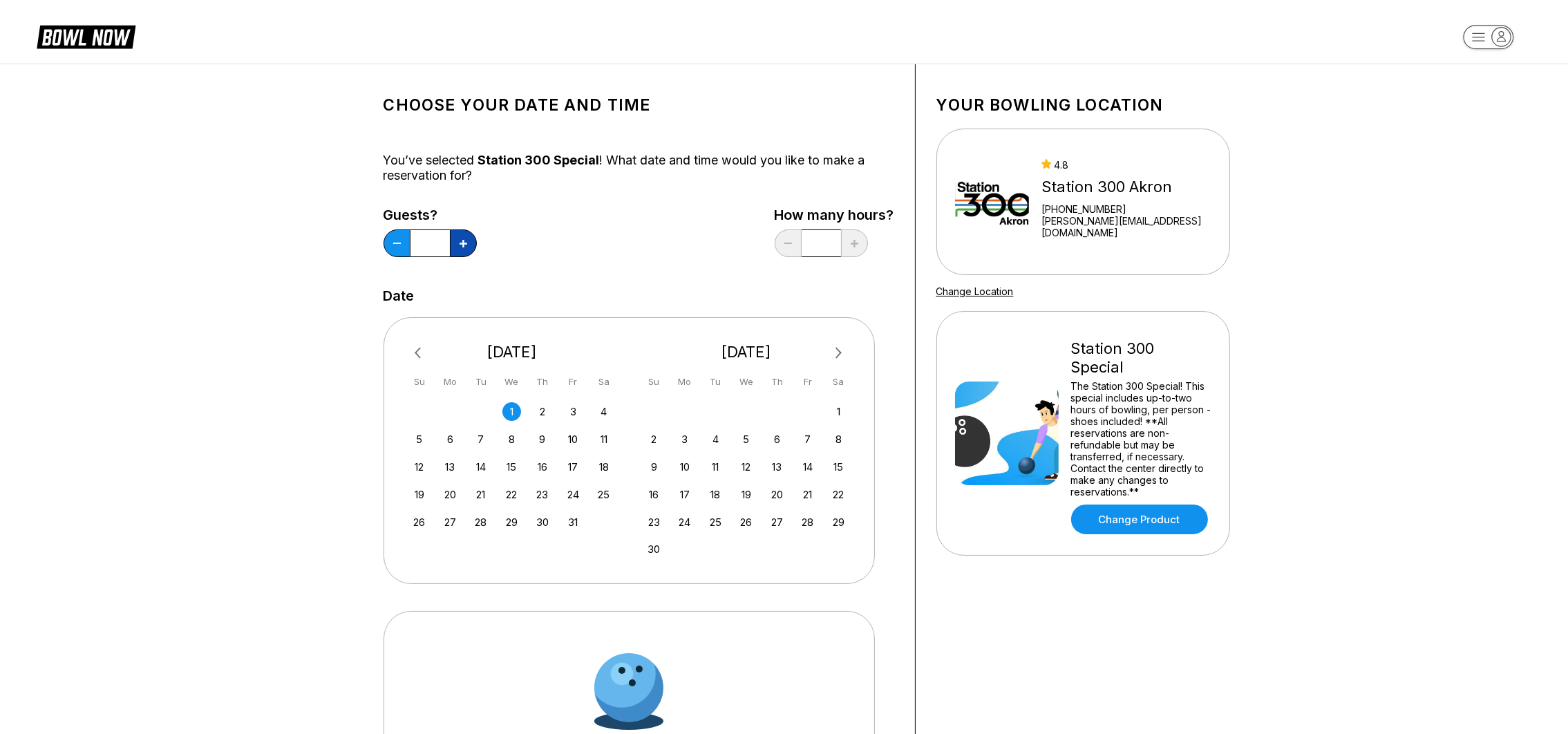
click at [467, 242] on button at bounding box center [463, 243] width 27 height 28
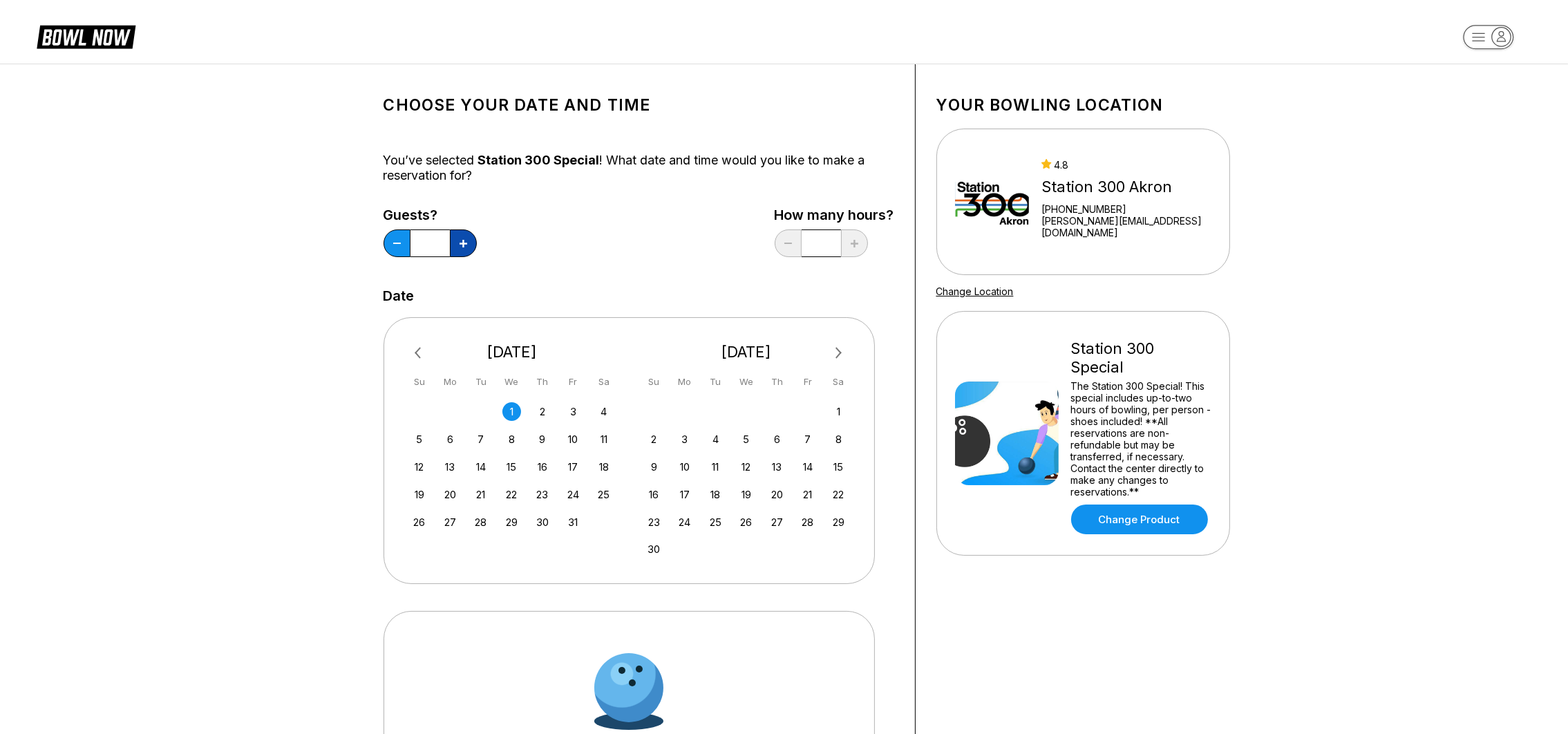
click at [467, 242] on button at bounding box center [463, 243] width 27 height 28
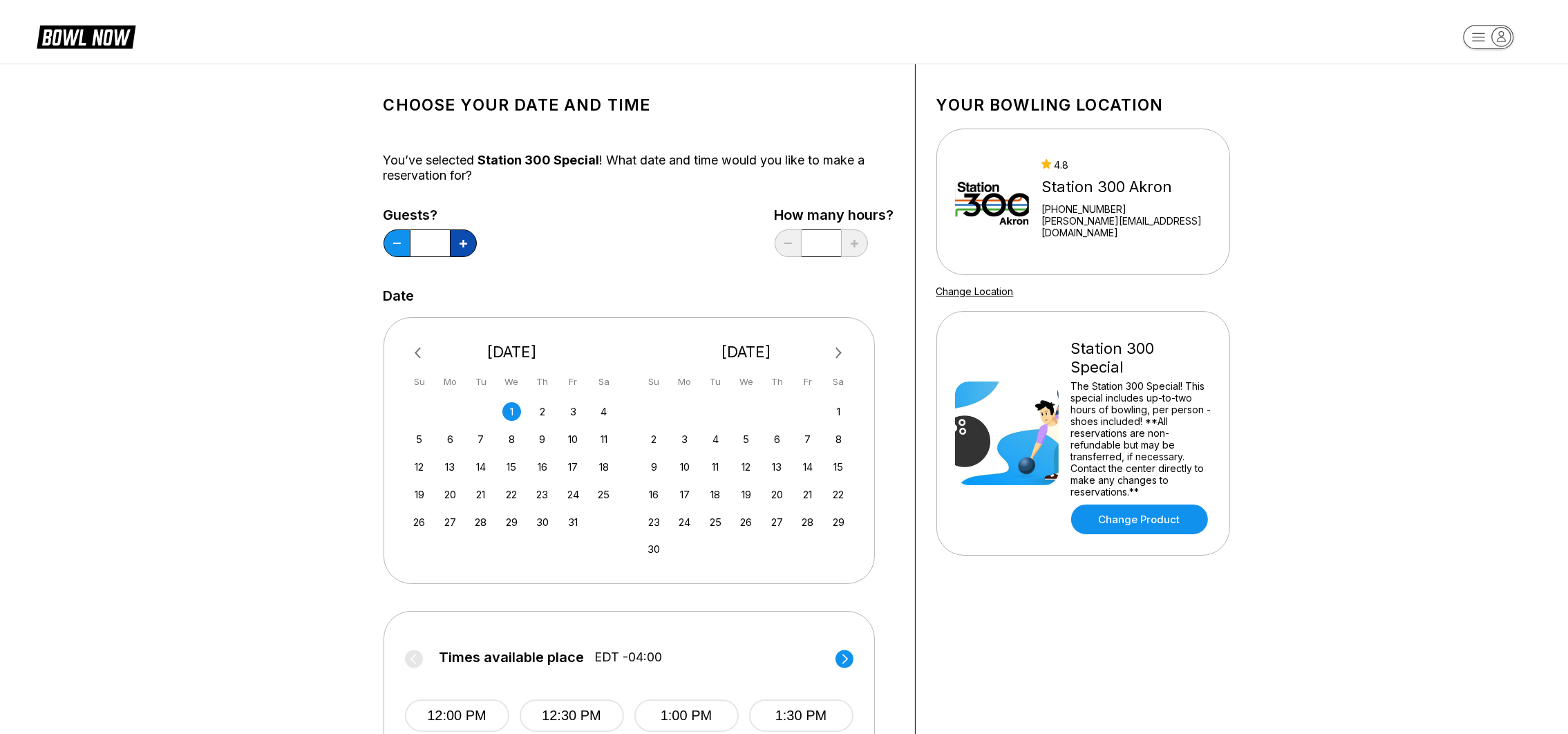
click at [471, 247] on button at bounding box center [463, 243] width 27 height 28
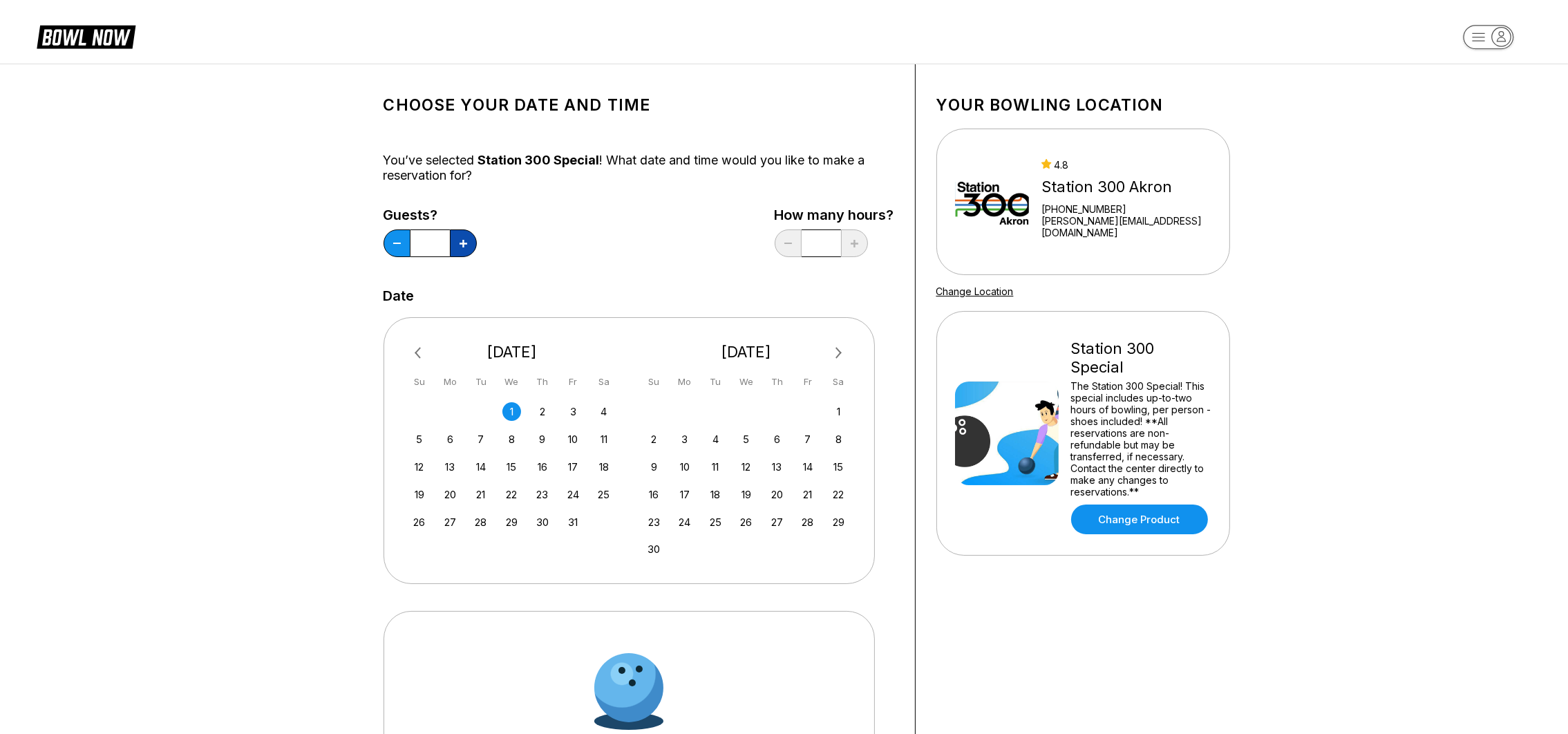
click at [471, 247] on button at bounding box center [463, 243] width 27 height 28
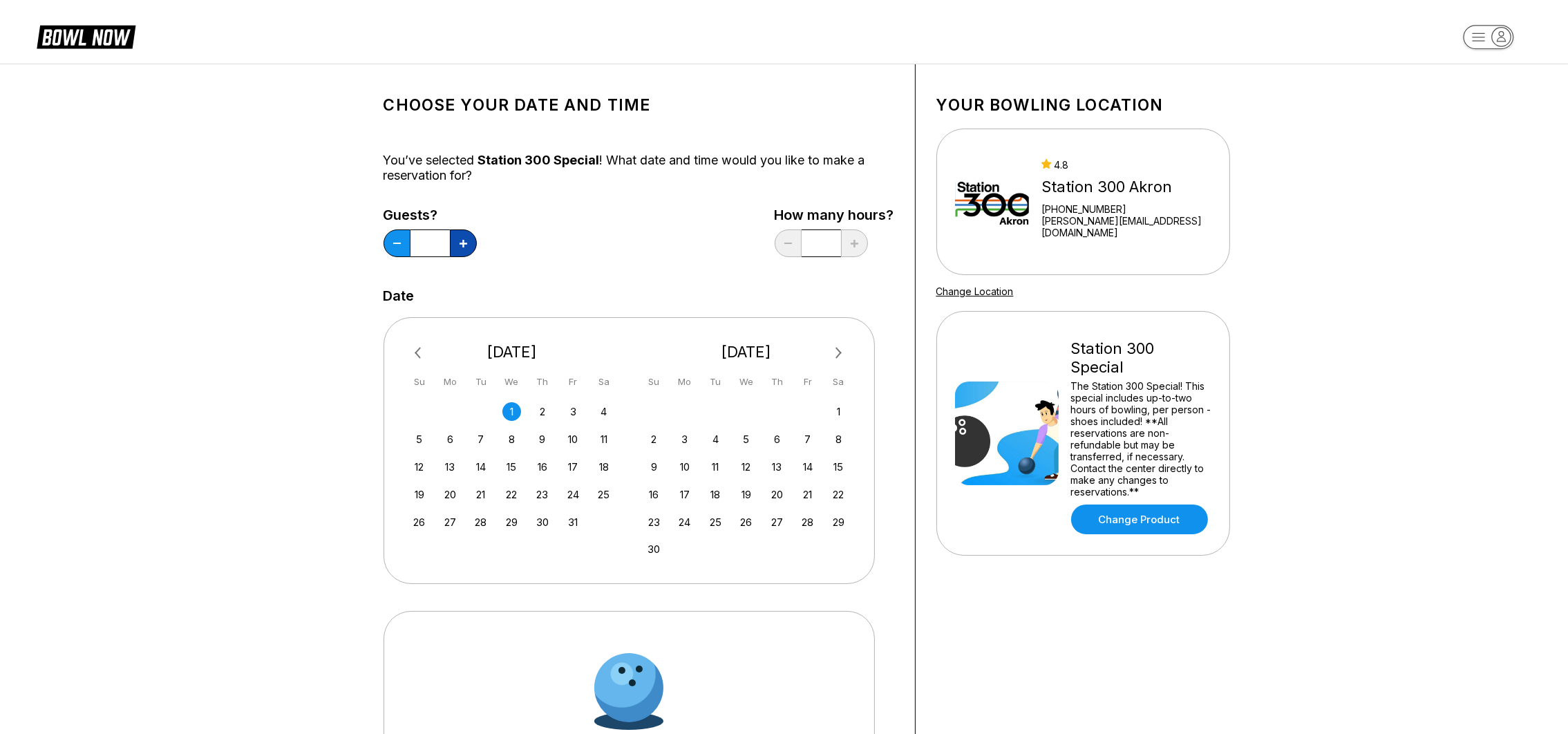
click at [471, 247] on button at bounding box center [463, 243] width 27 height 28
type input "**"
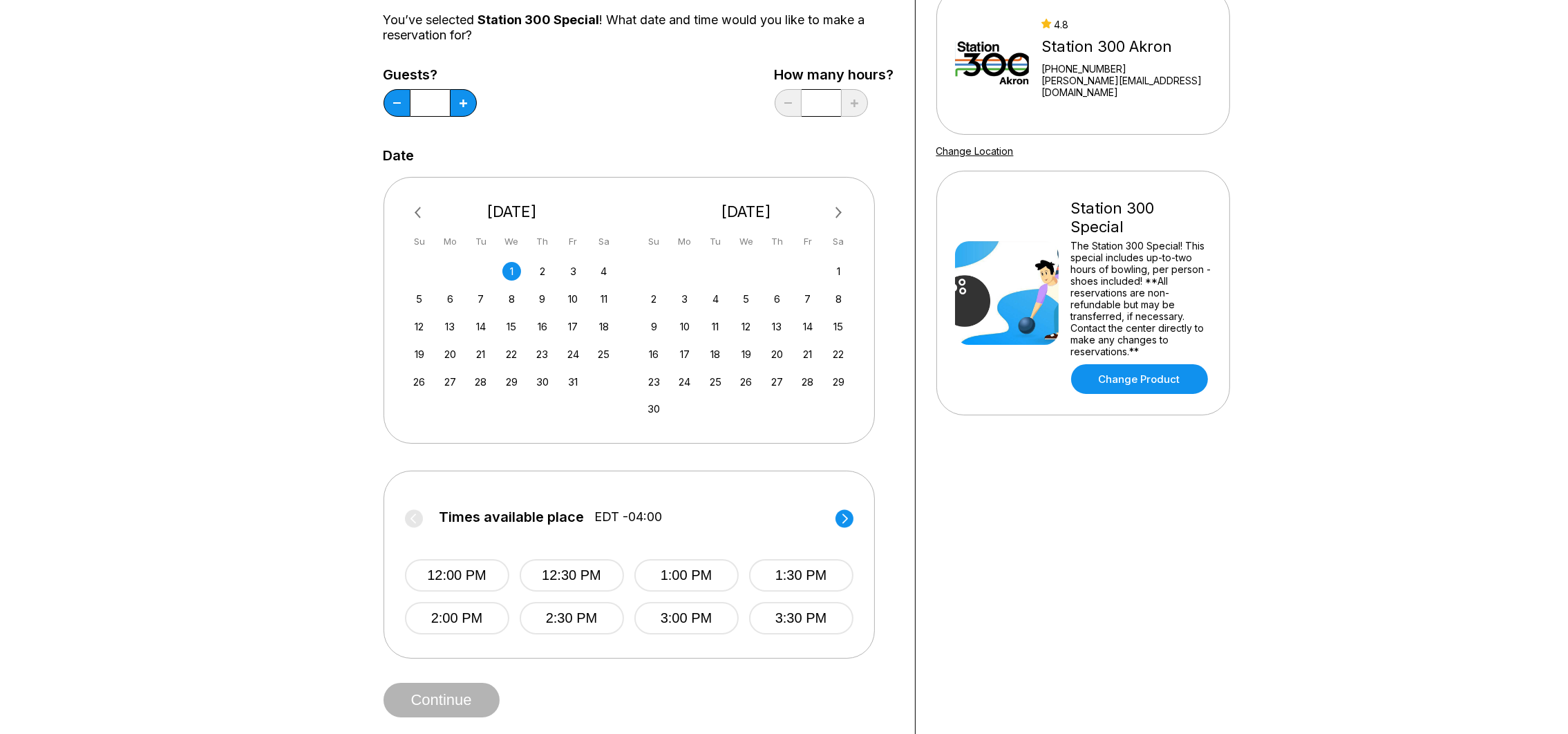
scroll to position [311, 0]
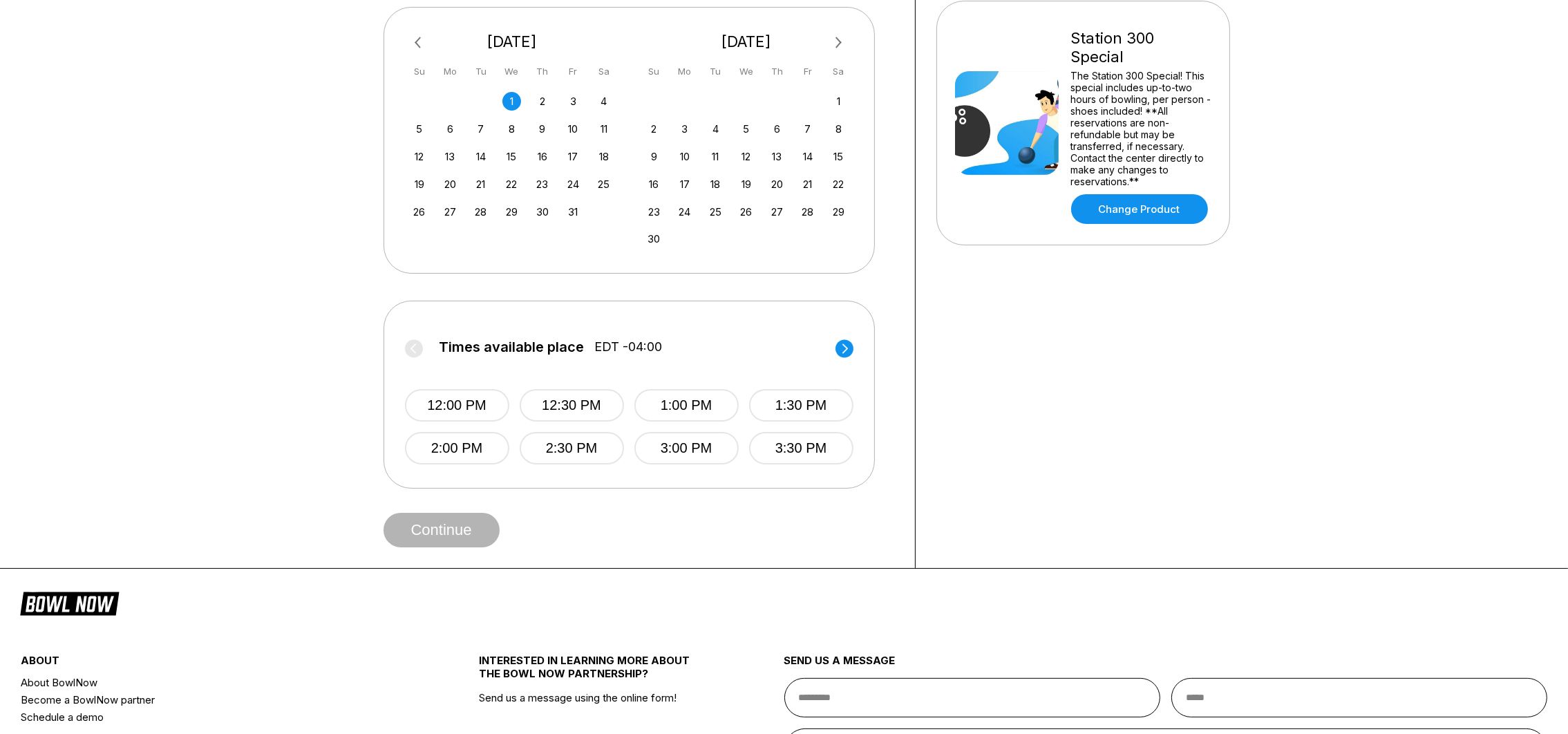
click at [844, 345] on icon at bounding box center [845, 349] width 6 height 10
click at [679, 445] on button "7:00 PM" at bounding box center [686, 448] width 104 height 33
click at [472, 534] on button "Continue" at bounding box center [441, 530] width 116 height 35
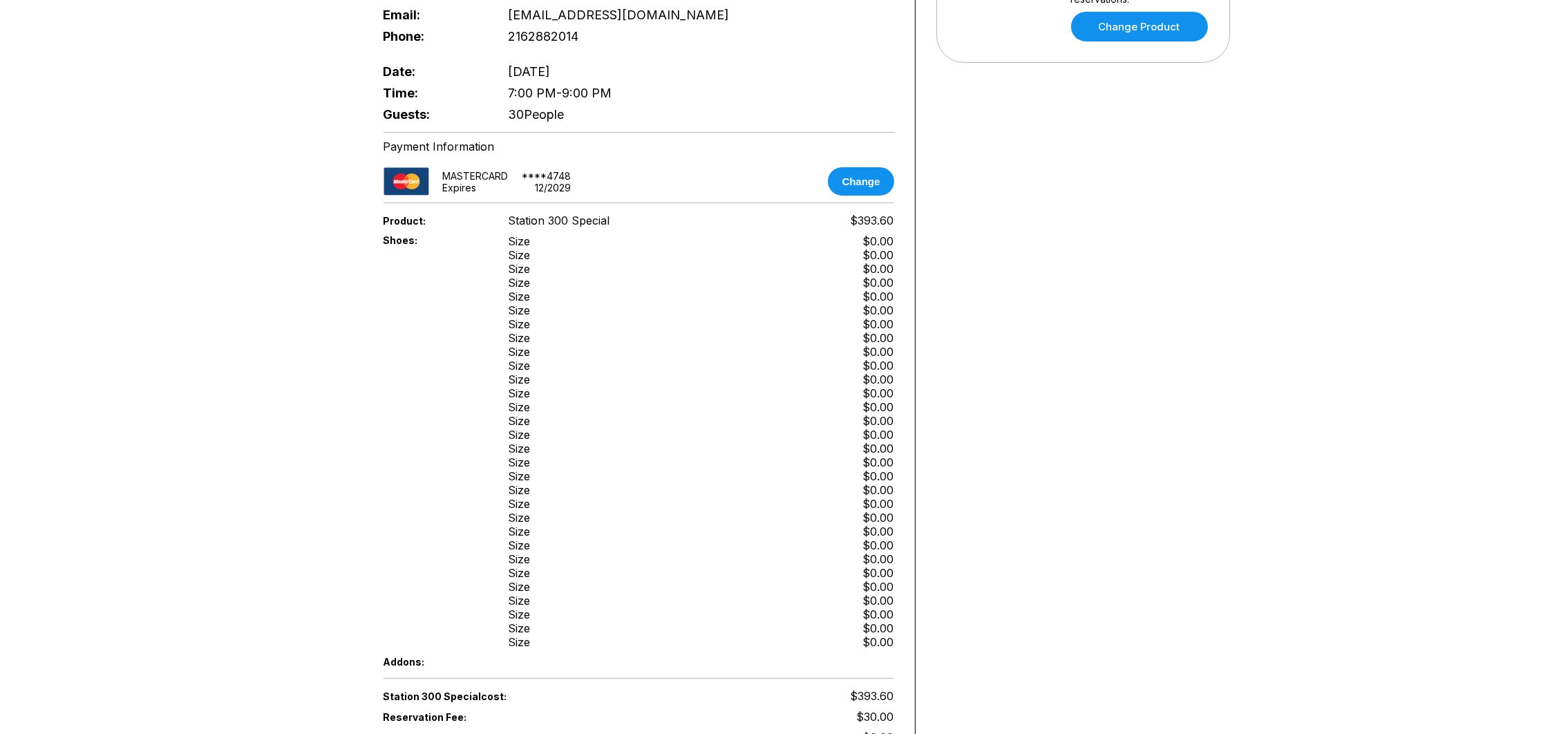
scroll to position [0, 0]
